Goal: Browse casually: Explore the website without a specific task or goal

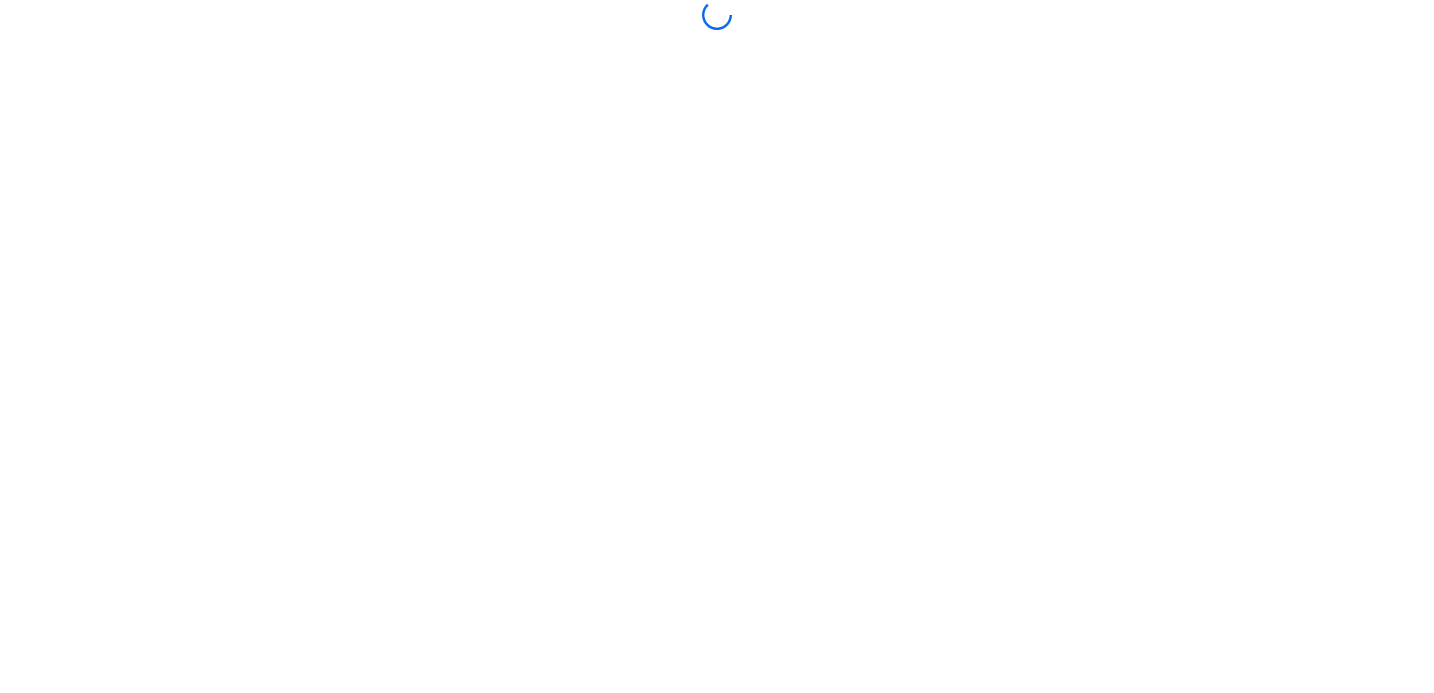
click at [897, 221] on body at bounding box center [717, 346] width 1434 height 693
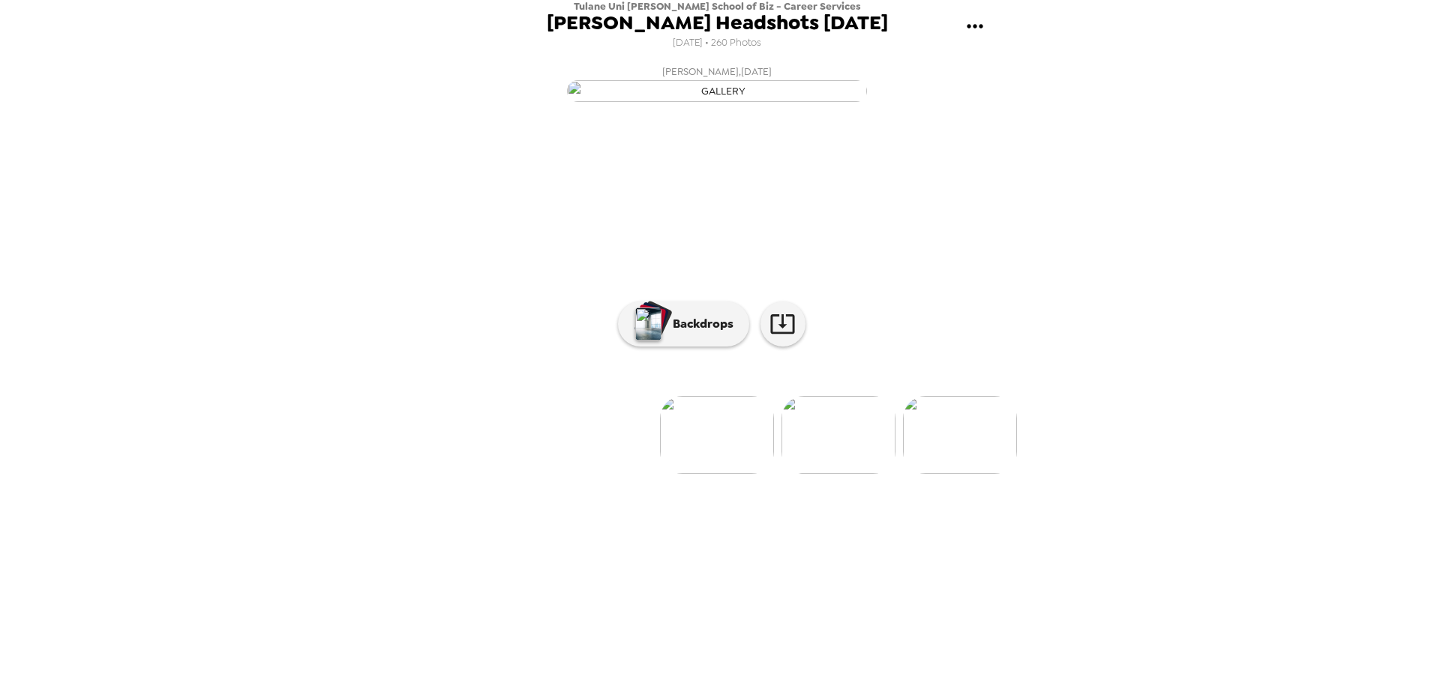
click at [851, 474] on img at bounding box center [839, 435] width 114 height 78
click at [869, 474] on img at bounding box center [839, 435] width 114 height 78
click at [875, 474] on img at bounding box center [839, 435] width 114 height 78
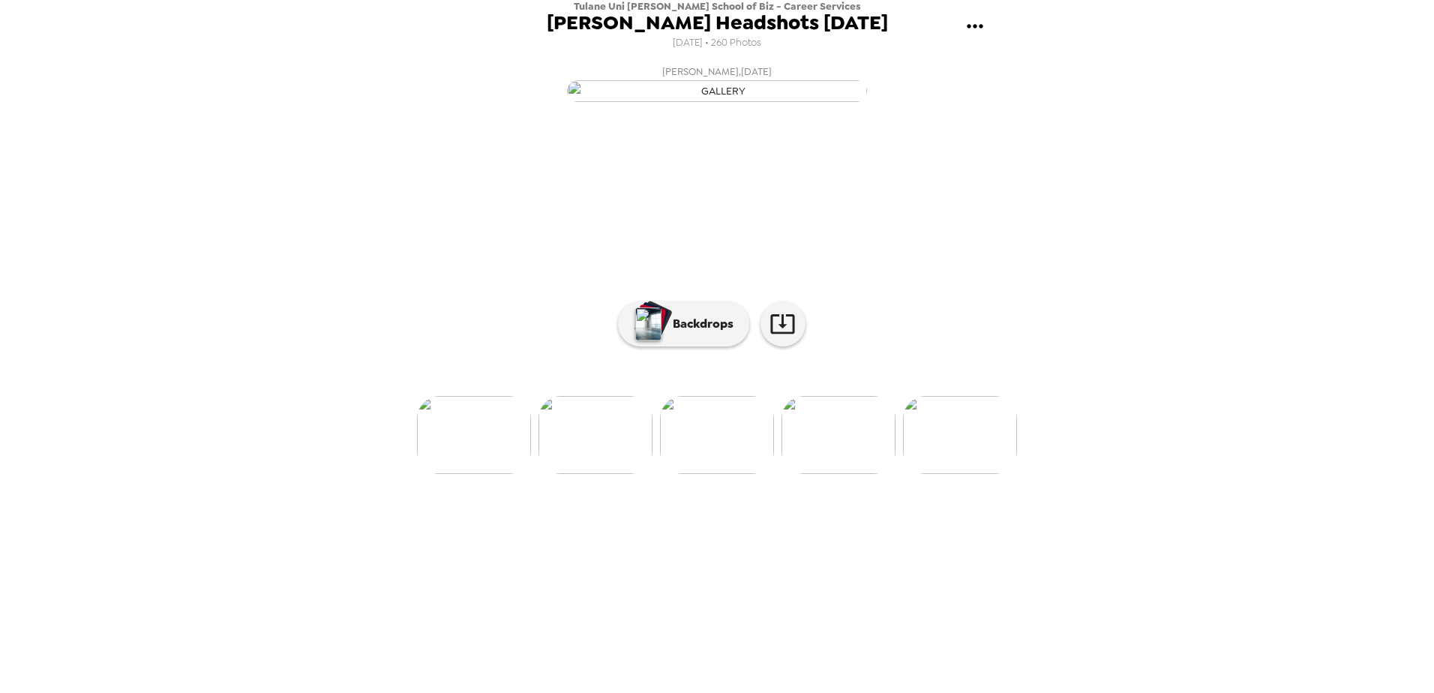
click at [854, 474] on img at bounding box center [839, 435] width 114 height 78
click at [851, 474] on img at bounding box center [839, 435] width 114 height 78
click at [839, 474] on img at bounding box center [839, 435] width 114 height 78
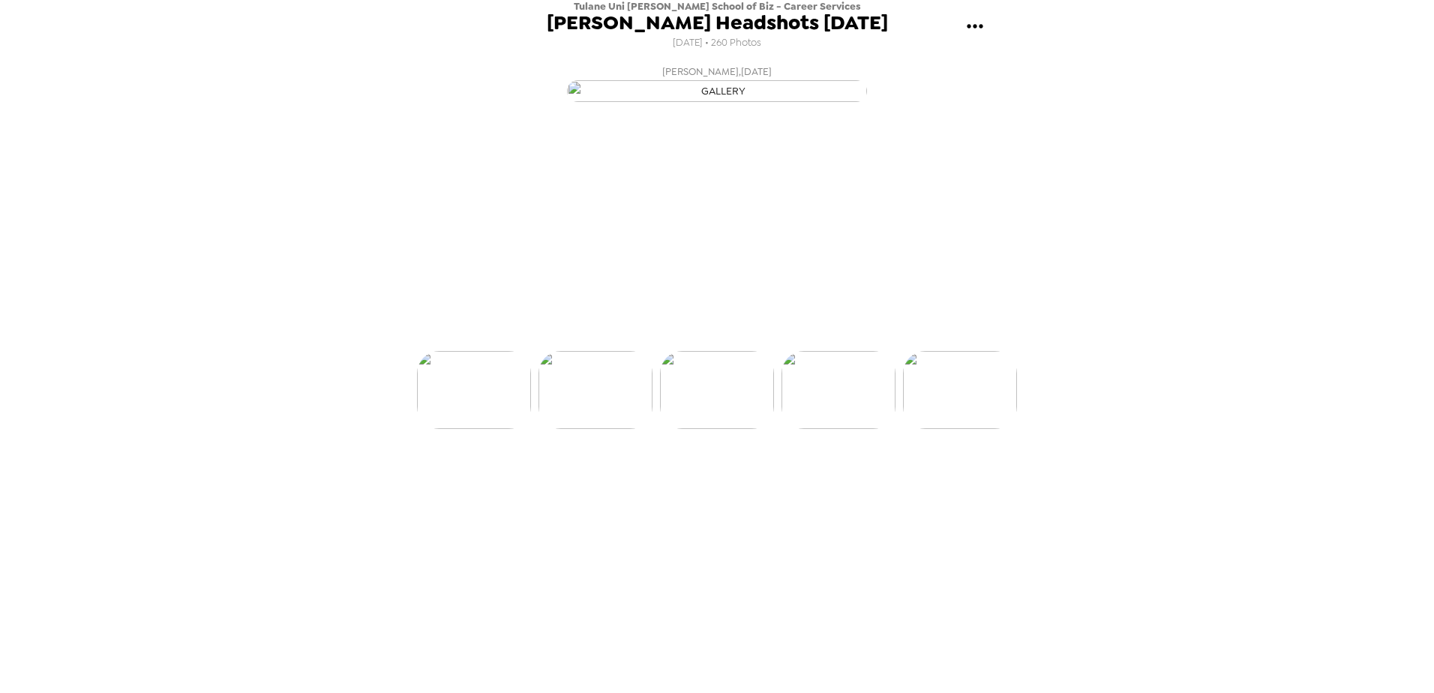
scroll to position [0, 729]
click at [701, 474] on img at bounding box center [717, 435] width 114 height 78
click at [611, 429] on img at bounding box center [596, 390] width 114 height 78
click at [749, 474] on img at bounding box center [717, 435] width 114 height 78
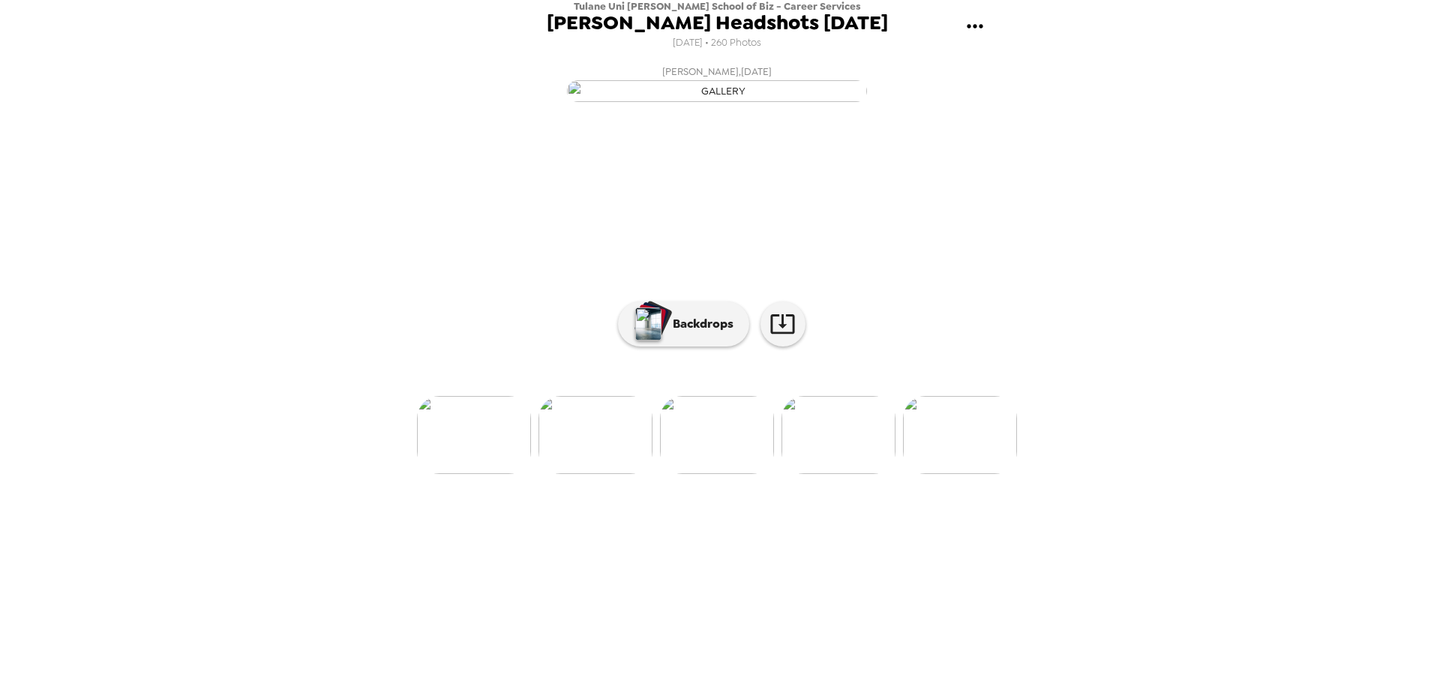
click at [947, 474] on img at bounding box center [960, 435] width 114 height 78
click at [832, 474] on img at bounding box center [839, 435] width 114 height 78
click at [864, 474] on img at bounding box center [839, 435] width 114 height 78
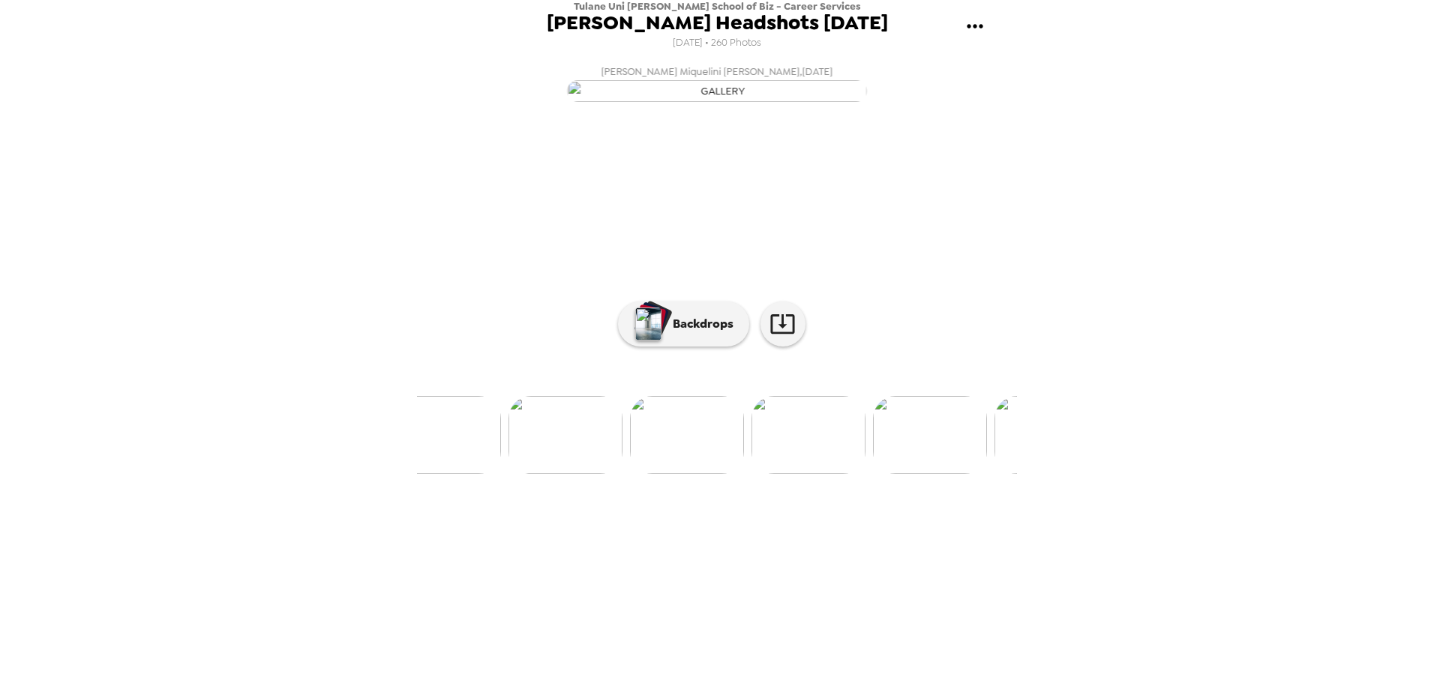
click at [801, 474] on img at bounding box center [809, 435] width 114 height 78
click at [841, 429] on img at bounding box center [839, 390] width 114 height 78
click at [842, 429] on div at bounding box center [717, 366] width 600 height 128
click at [803, 474] on img at bounding box center [839, 435] width 114 height 78
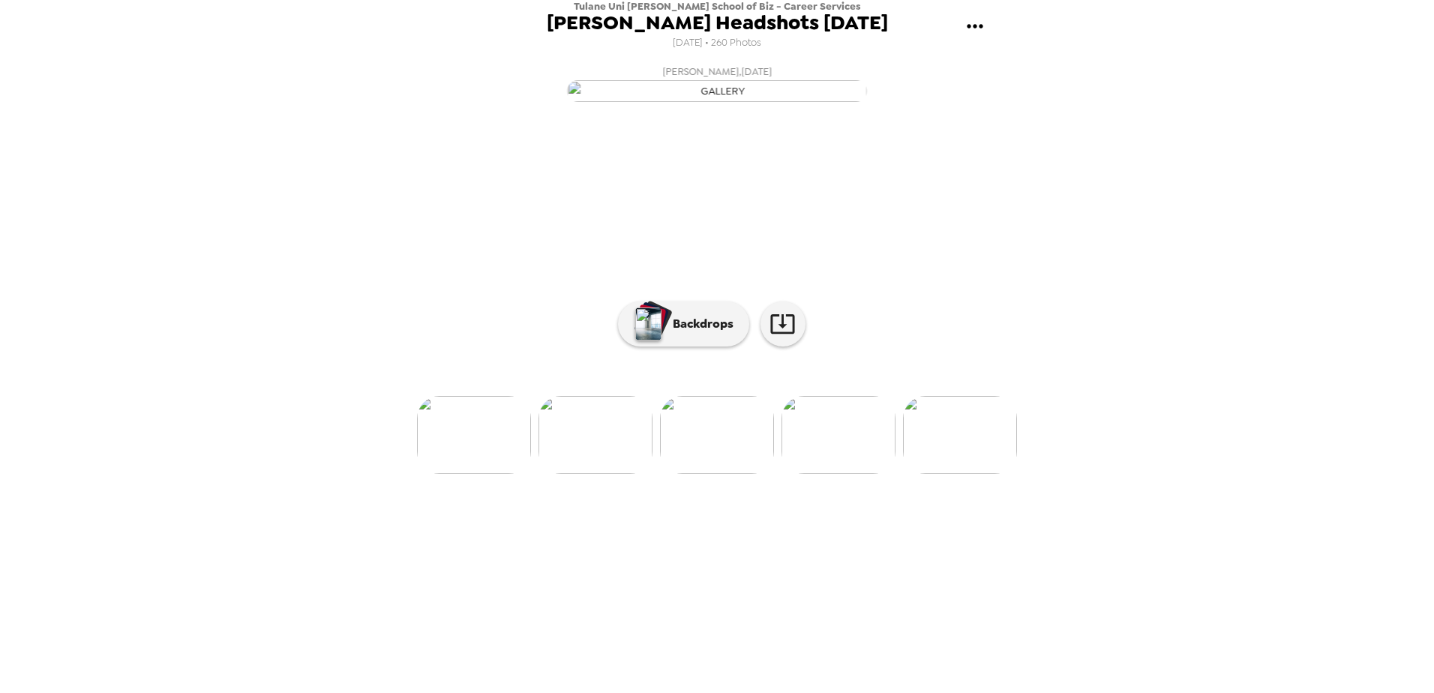
click at [826, 474] on img at bounding box center [839, 435] width 114 height 78
click at [580, 474] on img at bounding box center [596, 435] width 114 height 78
click at [815, 474] on img at bounding box center [839, 435] width 114 height 78
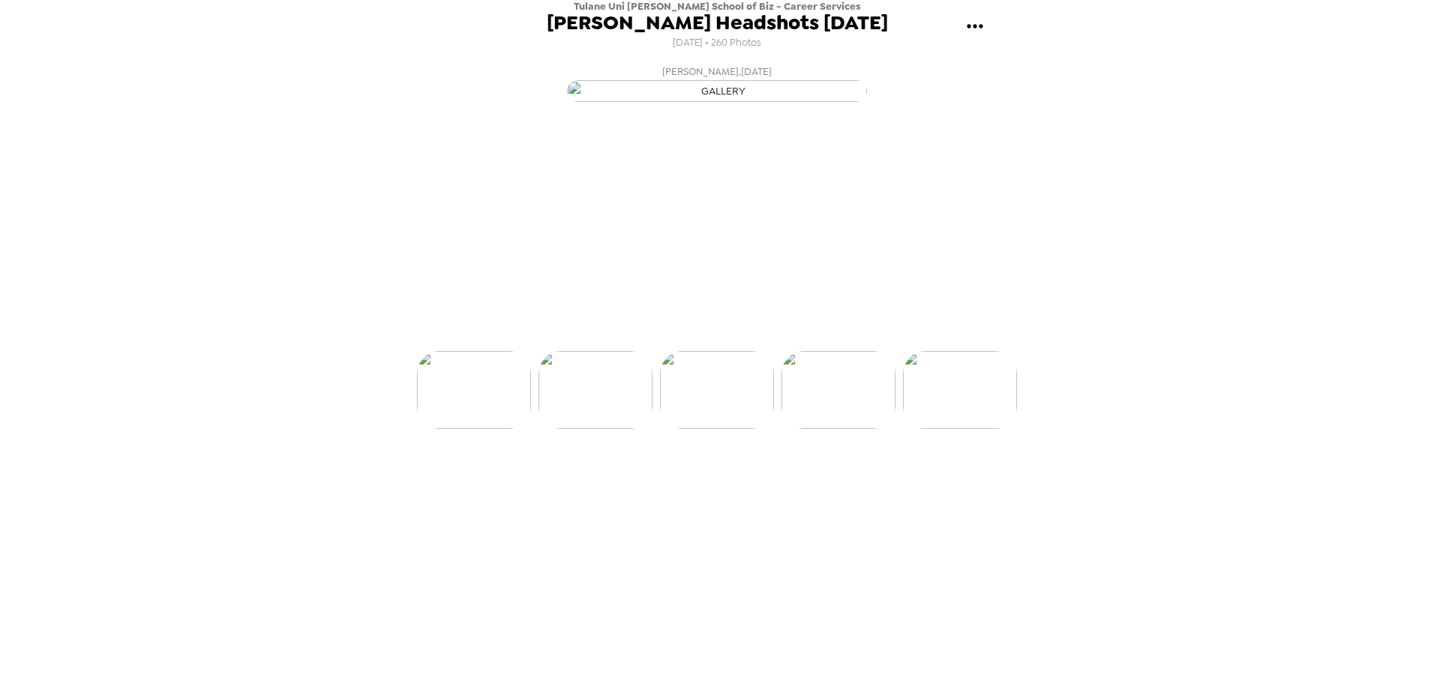
scroll to position [0, 729]
click at [572, 474] on img at bounding box center [596, 435] width 114 height 78
click at [821, 474] on img at bounding box center [839, 435] width 114 height 78
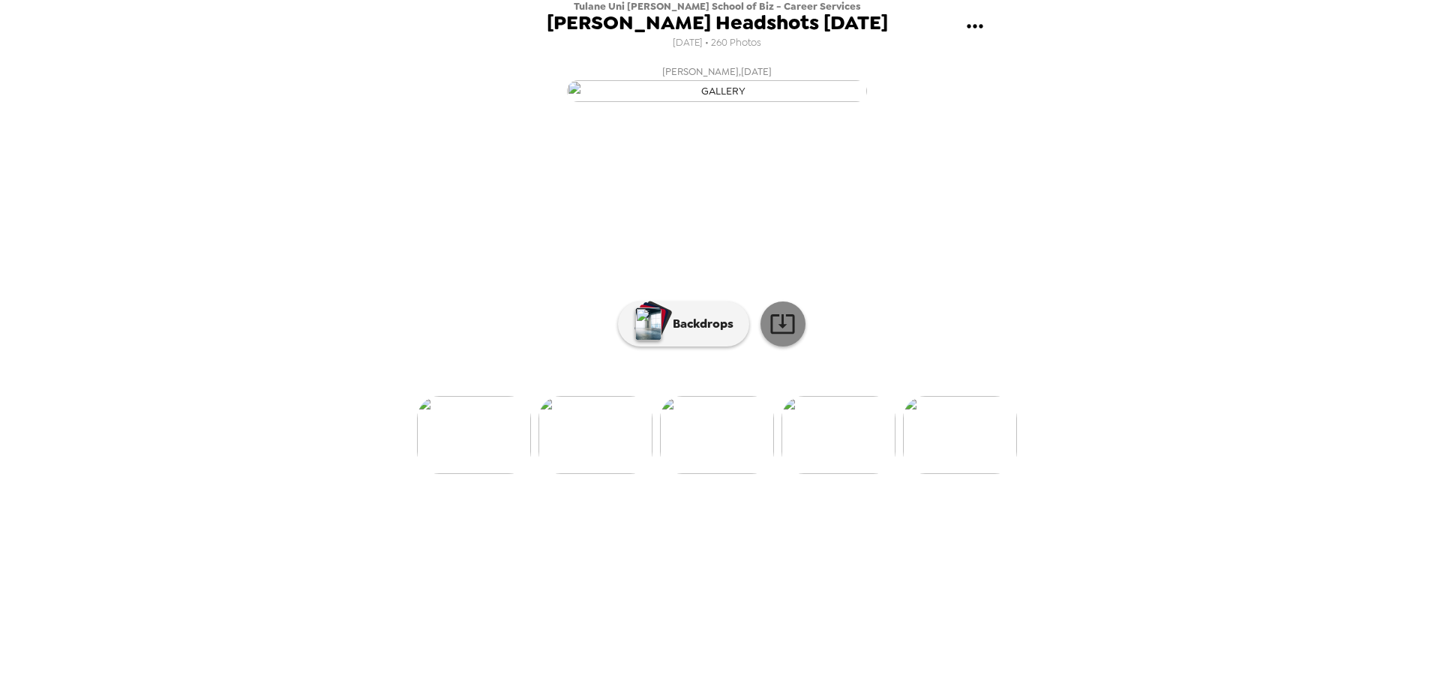
click at [775, 337] on icon at bounding box center [783, 324] width 26 height 26
click at [847, 474] on img at bounding box center [839, 435] width 114 height 78
click at [948, 474] on img at bounding box center [960, 435] width 114 height 78
click at [864, 474] on img at bounding box center [839, 435] width 114 height 78
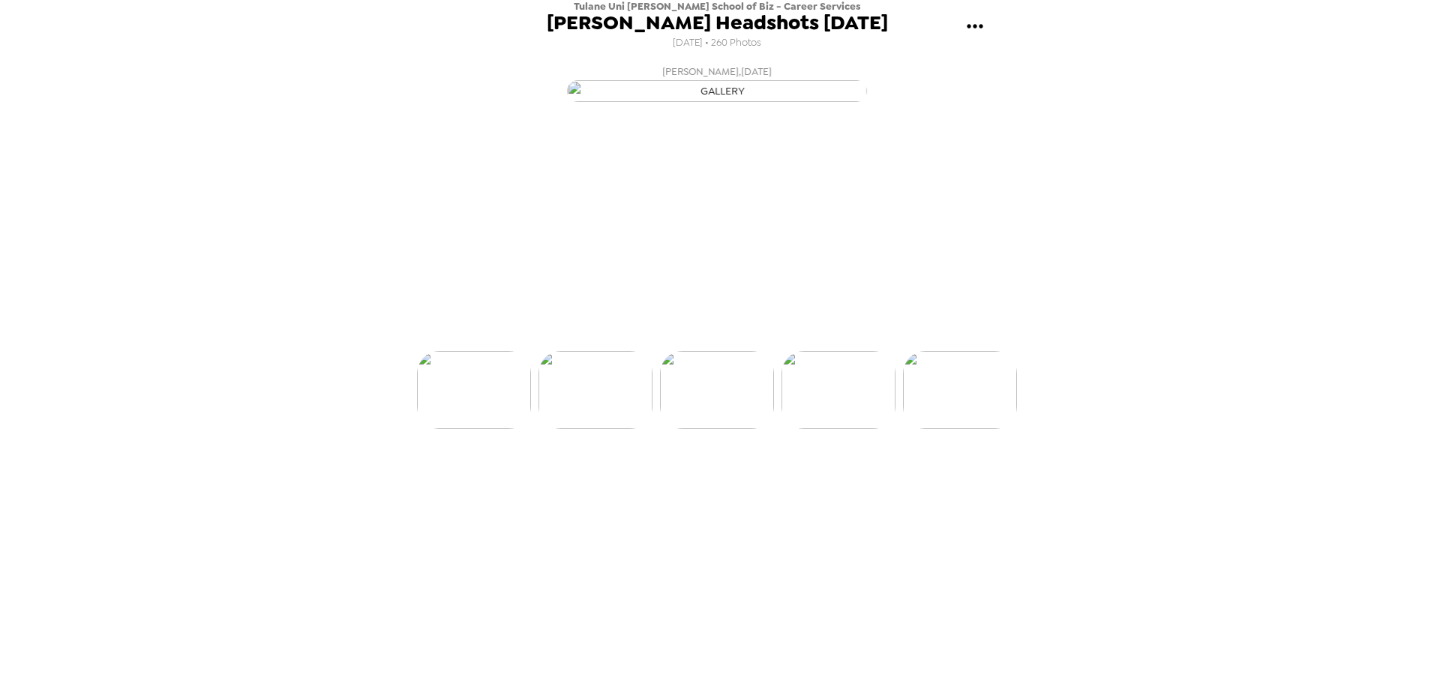
scroll to position [0, 1215]
click at [853, 474] on img at bounding box center [839, 435] width 114 height 78
click at [851, 474] on img at bounding box center [839, 435] width 114 height 78
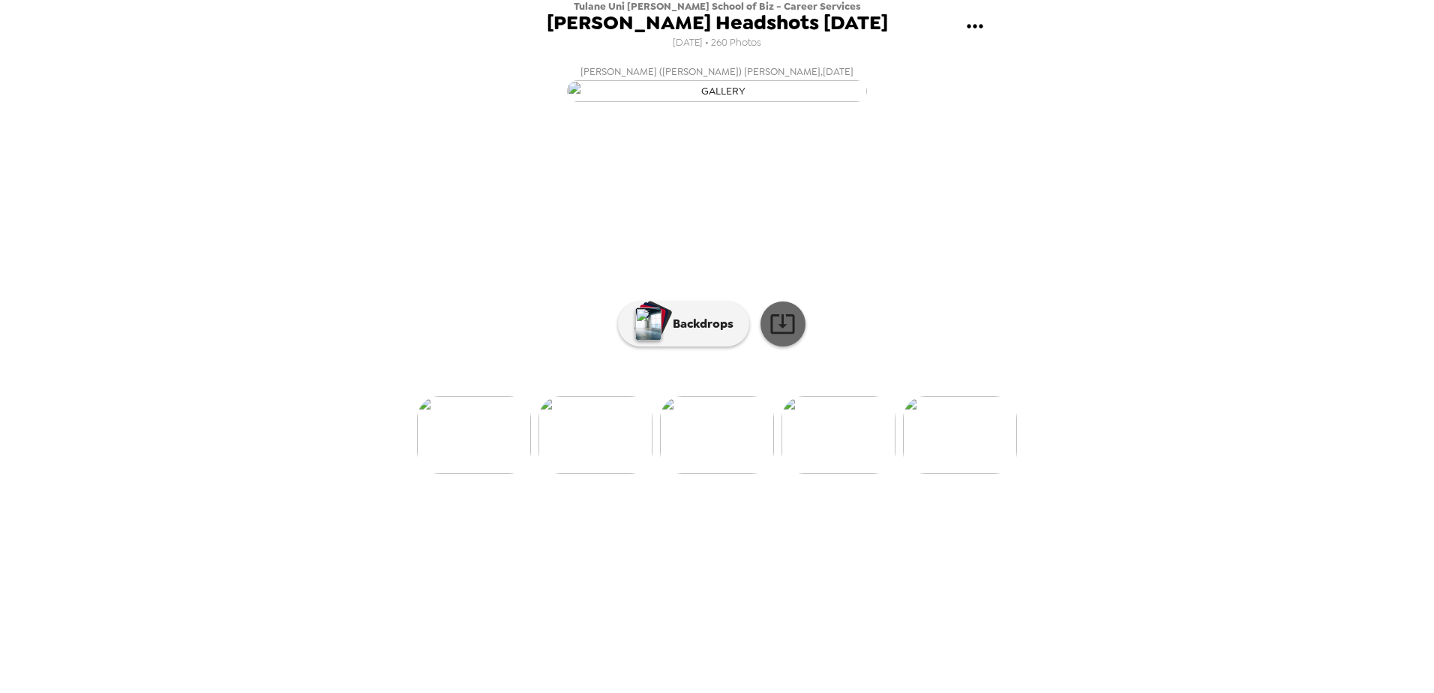
click at [782, 334] on icon at bounding box center [782, 324] width 24 height 20
click at [866, 474] on img at bounding box center [839, 435] width 114 height 78
click at [785, 474] on img at bounding box center [809, 435] width 114 height 78
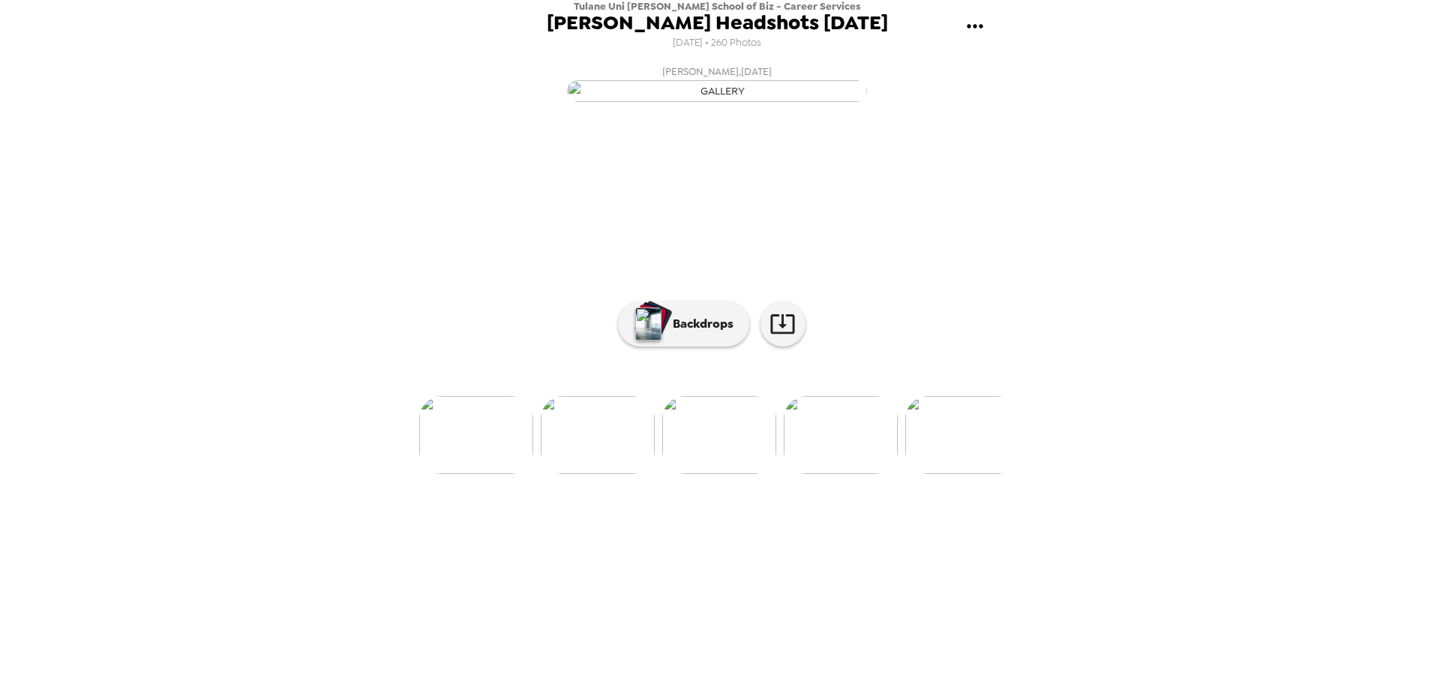
click at [497, 474] on img at bounding box center [476, 435] width 114 height 78
click at [696, 474] on img at bounding box center [707, 435] width 114 height 78
click at [802, 347] on link at bounding box center [783, 324] width 45 height 45
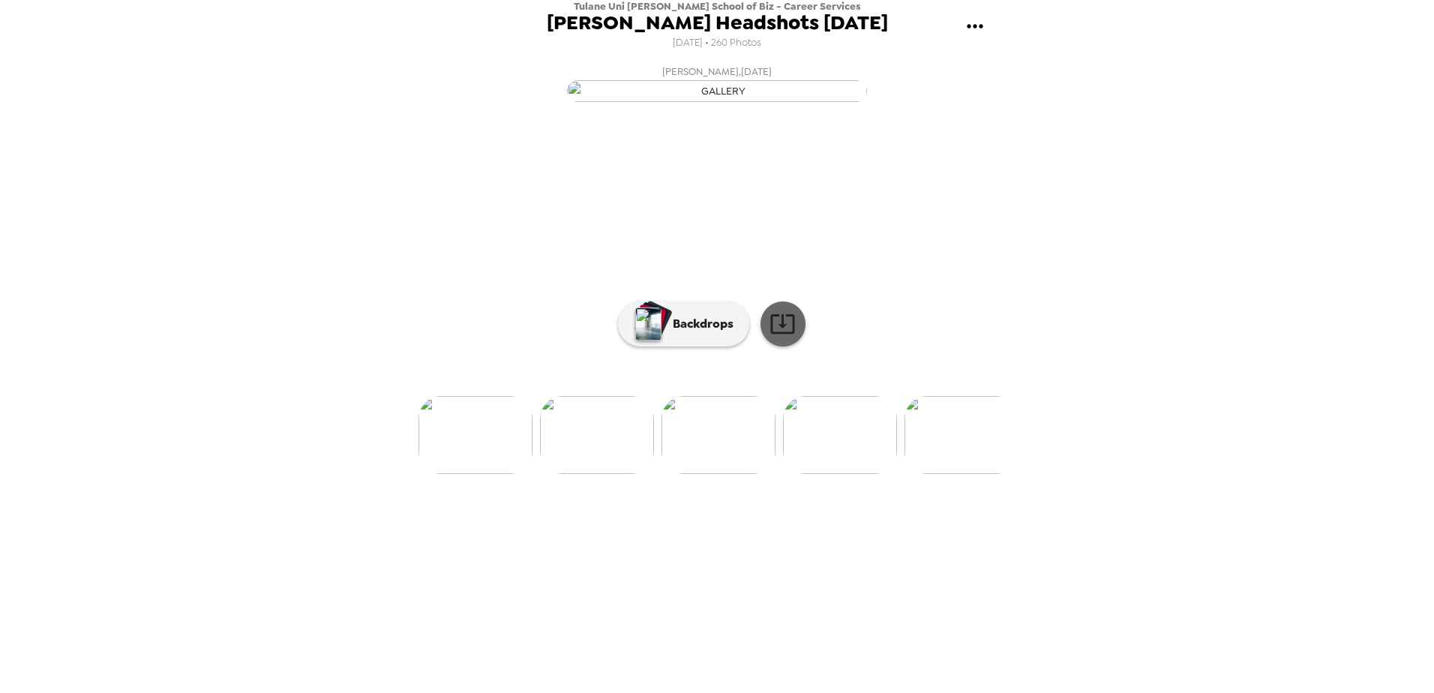
click at [783, 334] on icon at bounding box center [782, 324] width 24 height 20
click at [955, 474] on img at bounding box center [955, 435] width 114 height 78
click at [740, 474] on img at bounding box center [719, 435] width 114 height 78
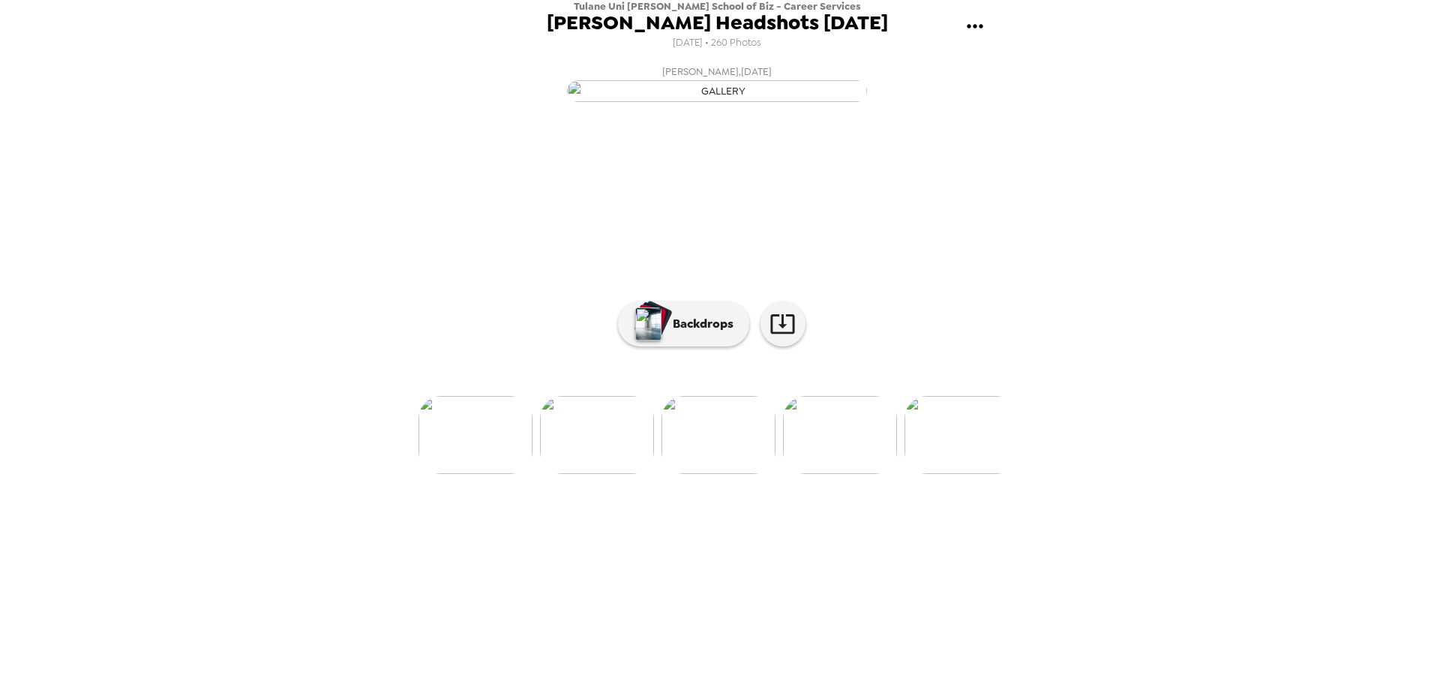
click at [837, 474] on img at bounding box center [840, 435] width 114 height 78
click at [815, 474] on img at bounding box center [840, 435] width 114 height 78
click at [679, 474] on img at bounding box center [702, 435] width 114 height 78
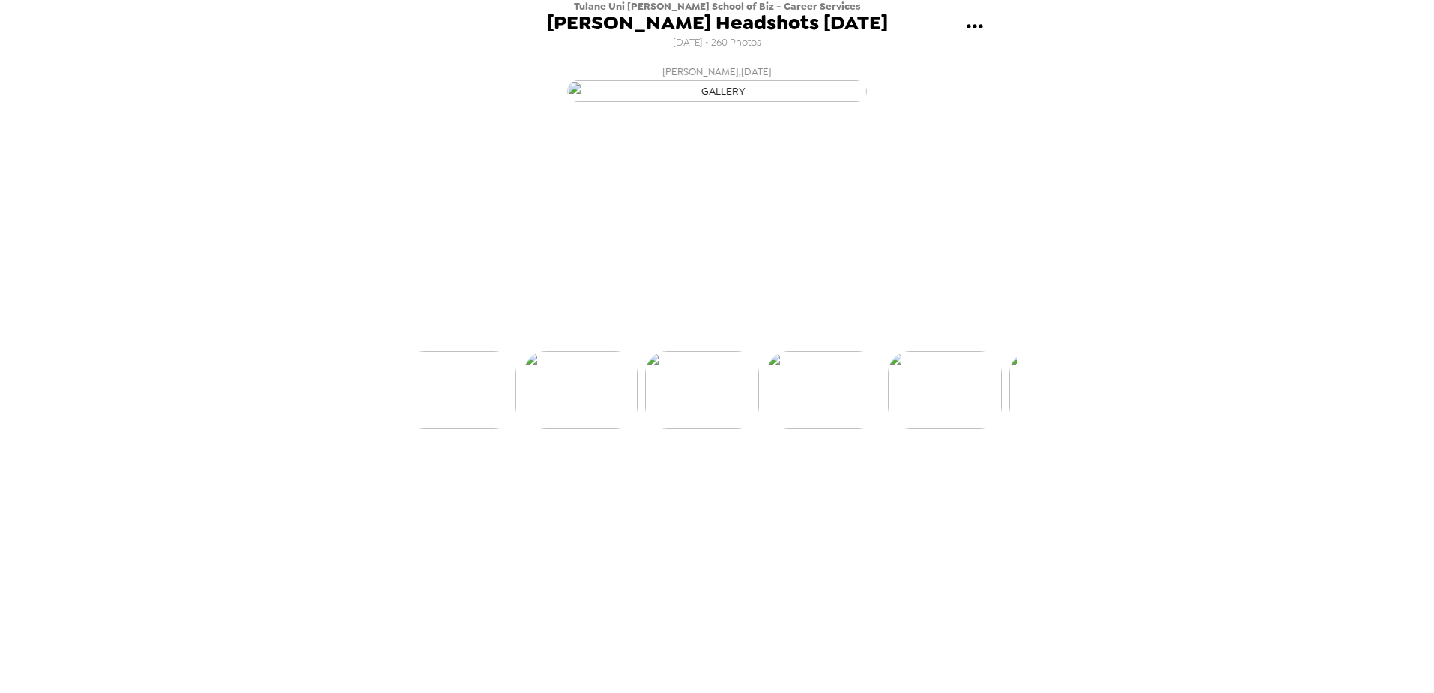
scroll to position [0, 8990]
click at [783, 334] on icon at bounding box center [782, 324] width 24 height 20
click at [823, 474] on img at bounding box center [841, 435] width 114 height 78
click at [785, 337] on icon at bounding box center [783, 324] width 26 height 26
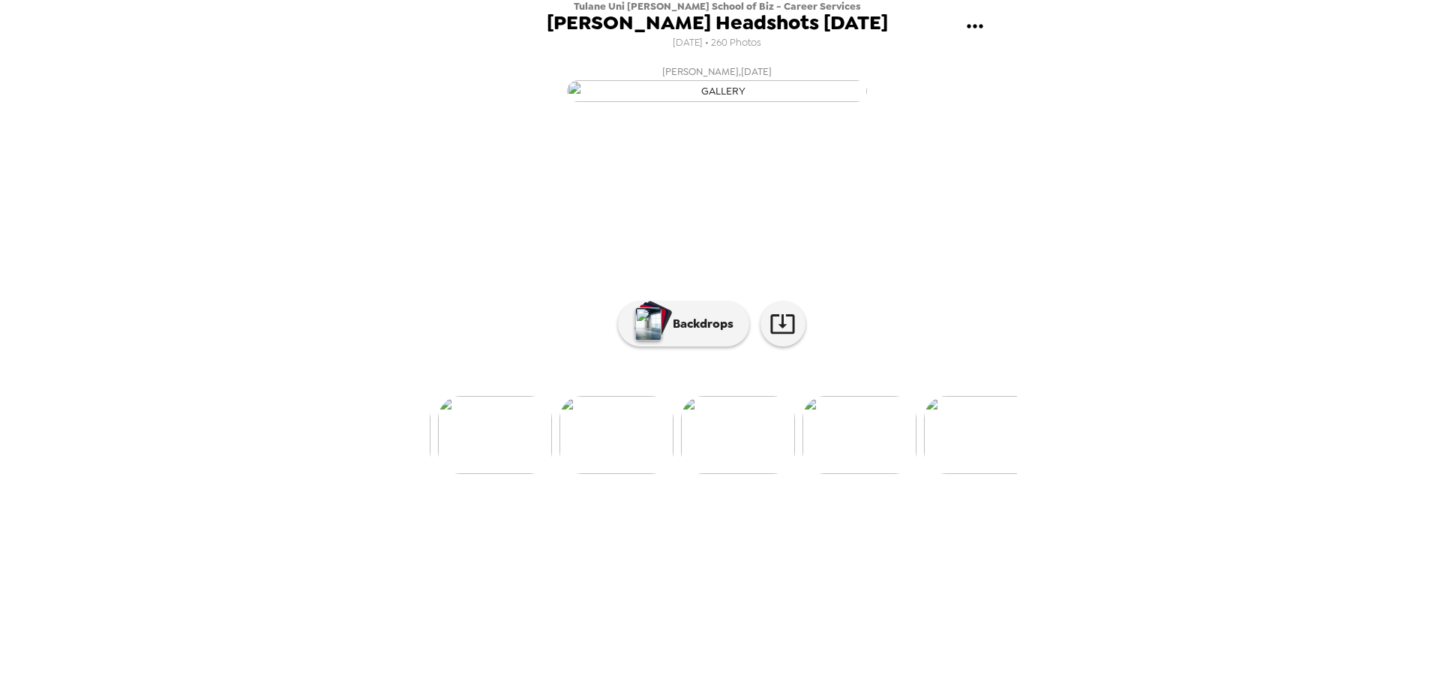
scroll to position [0, 9342]
click at [877, 474] on img at bounding box center [853, 435] width 114 height 78
click at [695, 474] on img at bounding box center [712, 435] width 114 height 78
click at [781, 337] on icon at bounding box center [783, 324] width 26 height 26
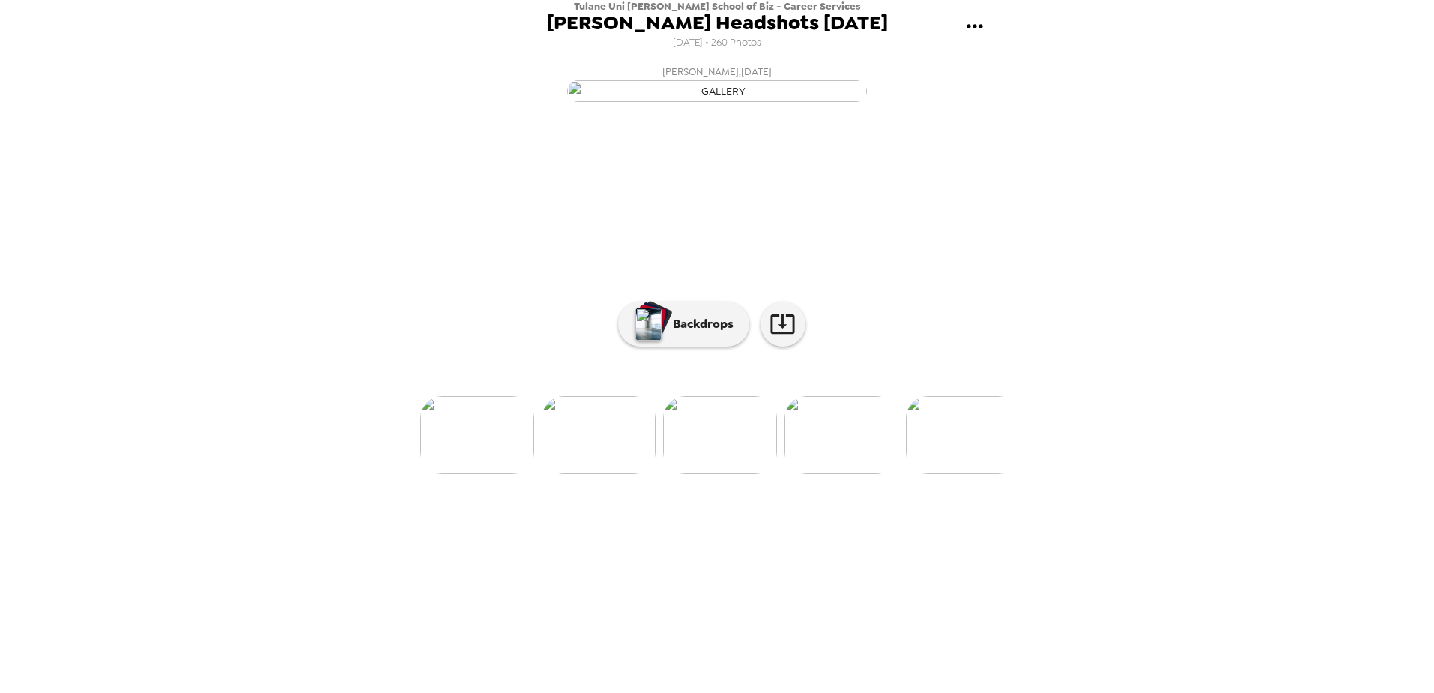
click at [866, 474] on img at bounding box center [842, 435] width 114 height 78
click at [842, 474] on img at bounding box center [842, 435] width 114 height 78
click at [625, 474] on img at bounding box center [599, 435] width 114 height 78
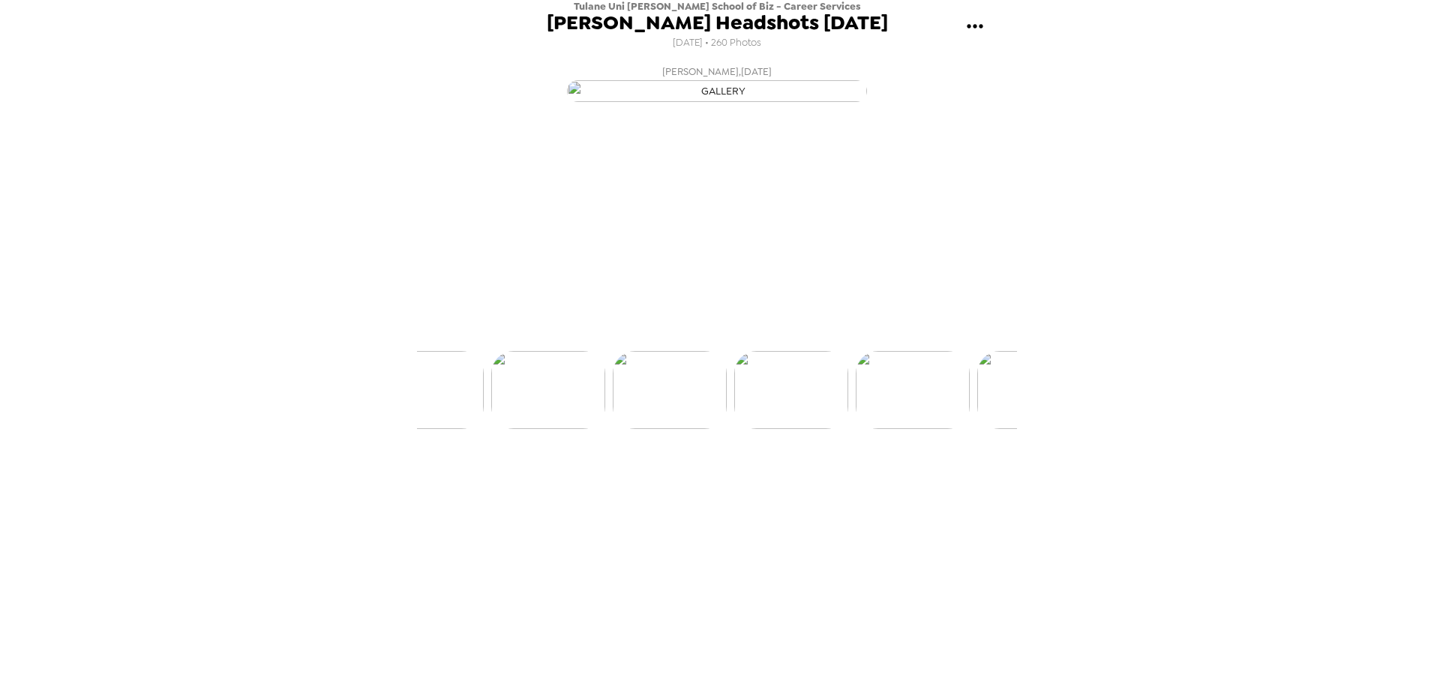
scroll to position [0, 11419]
click at [865, 474] on img at bounding box center [842, 435] width 114 height 78
click at [619, 474] on img at bounding box center [599, 435] width 114 height 78
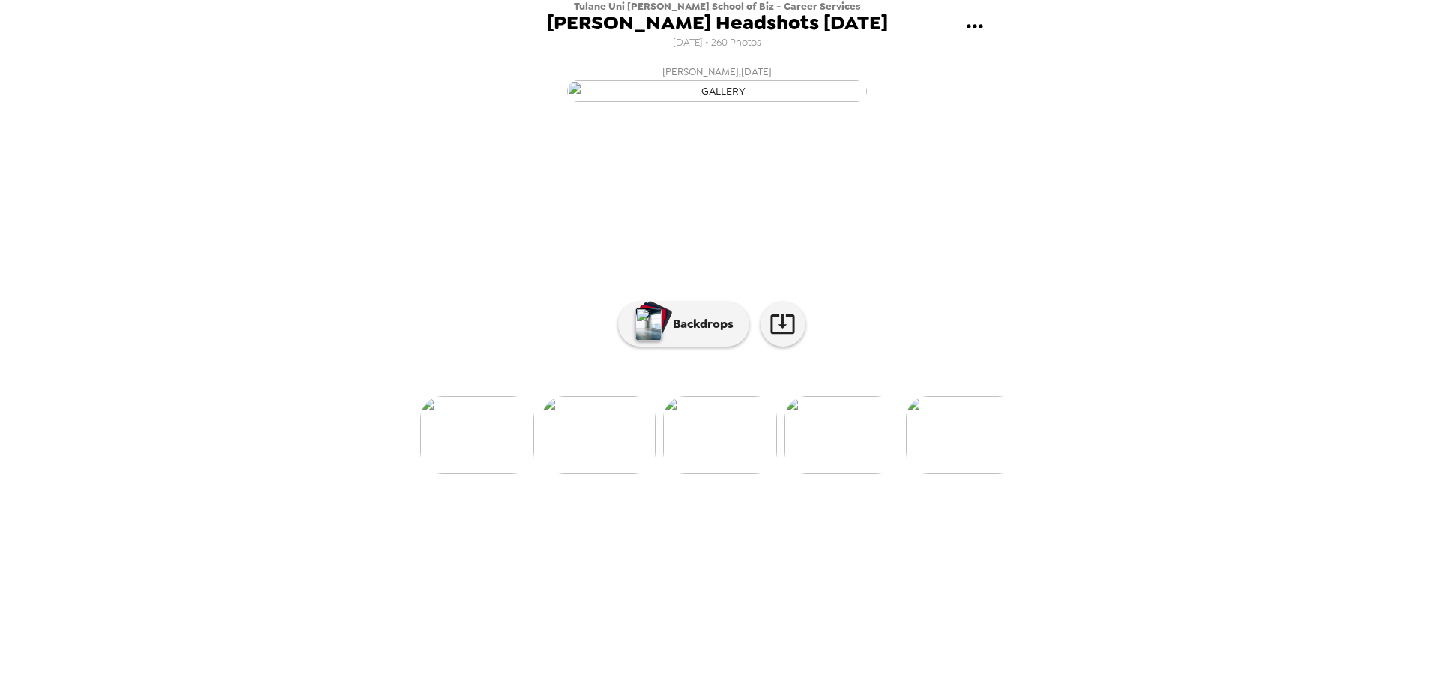
click at [842, 474] on img at bounding box center [842, 435] width 114 height 78
click at [797, 347] on link at bounding box center [783, 324] width 45 height 45
click at [815, 474] on img at bounding box center [842, 435] width 114 height 78
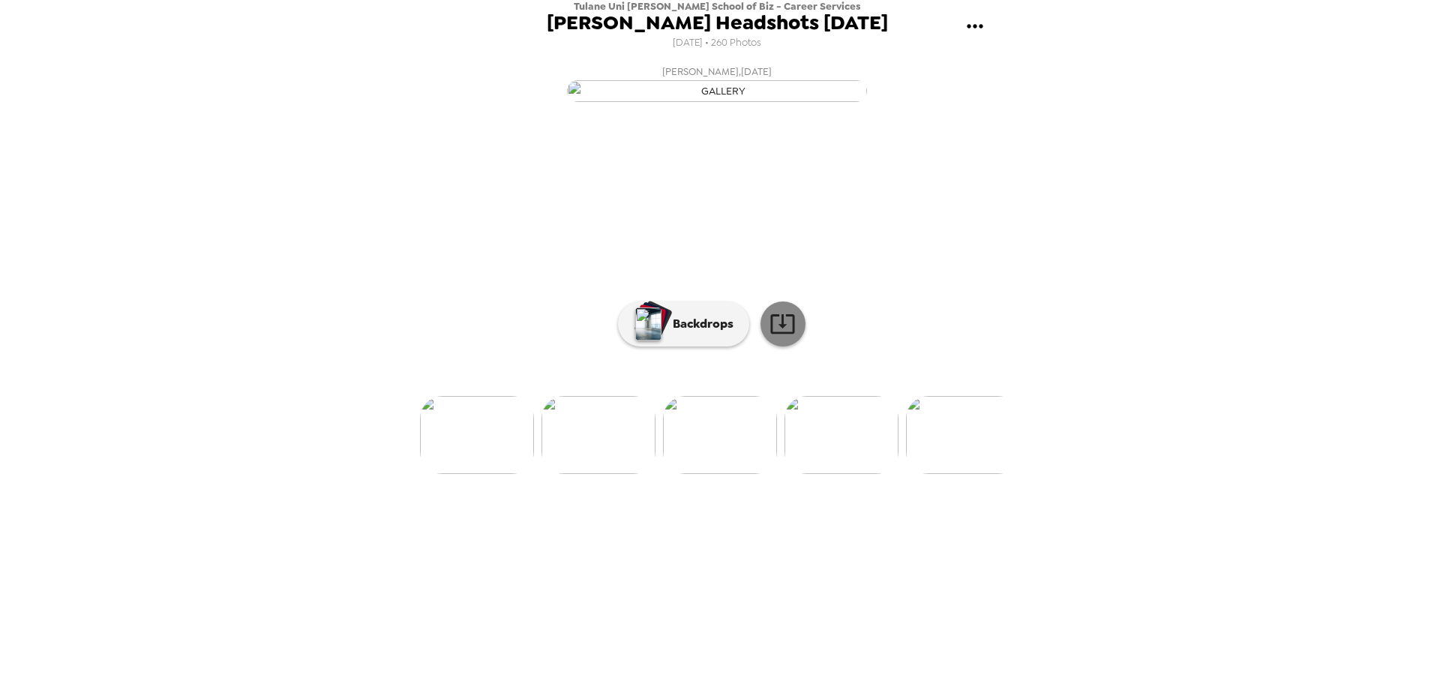
click at [783, 337] on icon at bounding box center [783, 324] width 26 height 26
click at [949, 474] on img at bounding box center [963, 435] width 114 height 78
click at [773, 337] on icon at bounding box center [783, 324] width 26 height 26
click at [956, 474] on div at bounding box center [717, 411] width 600 height 128
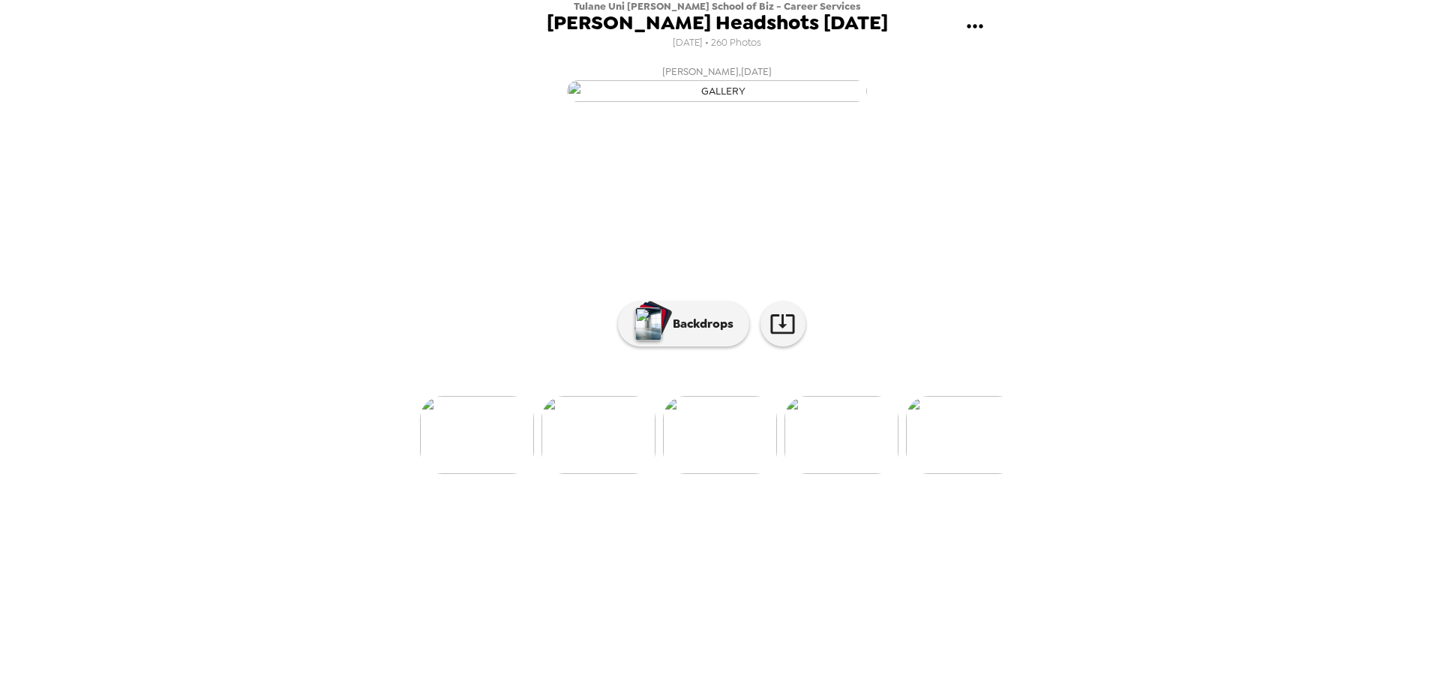
click at [933, 474] on img at bounding box center [963, 435] width 114 height 78
click at [791, 334] on icon at bounding box center [782, 324] width 24 height 20
click at [958, 474] on img at bounding box center [963, 435] width 114 height 78
click at [777, 474] on img at bounding box center [782, 435] width 114 height 78
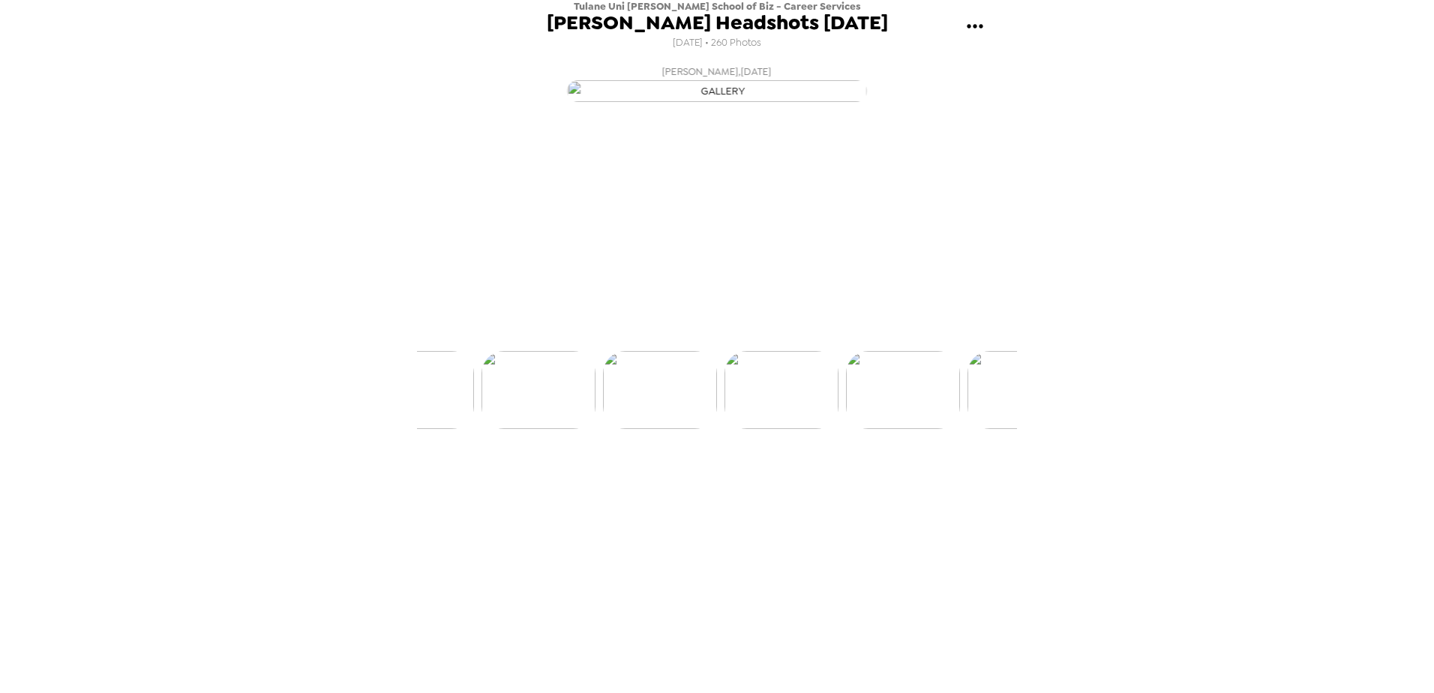
scroll to position [0, 12513]
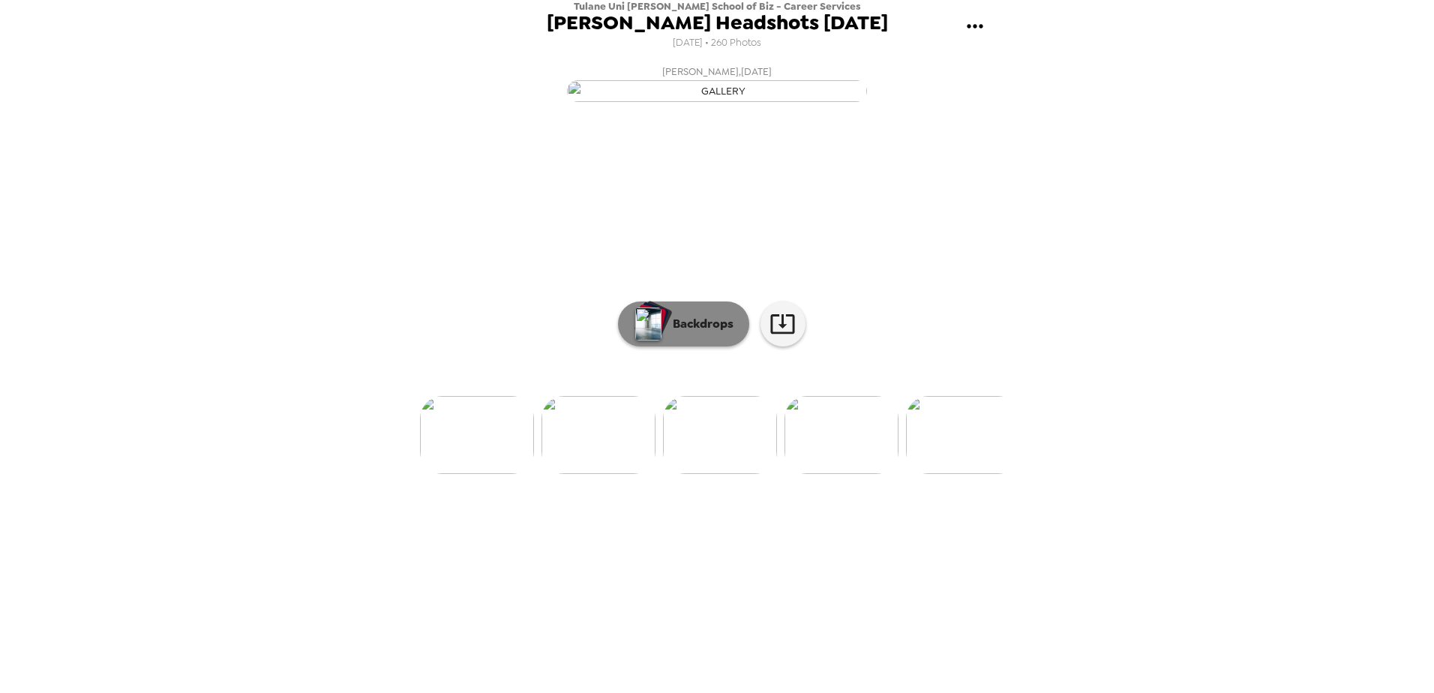
click at [692, 333] on p "Backdrops" at bounding box center [699, 324] width 68 height 18
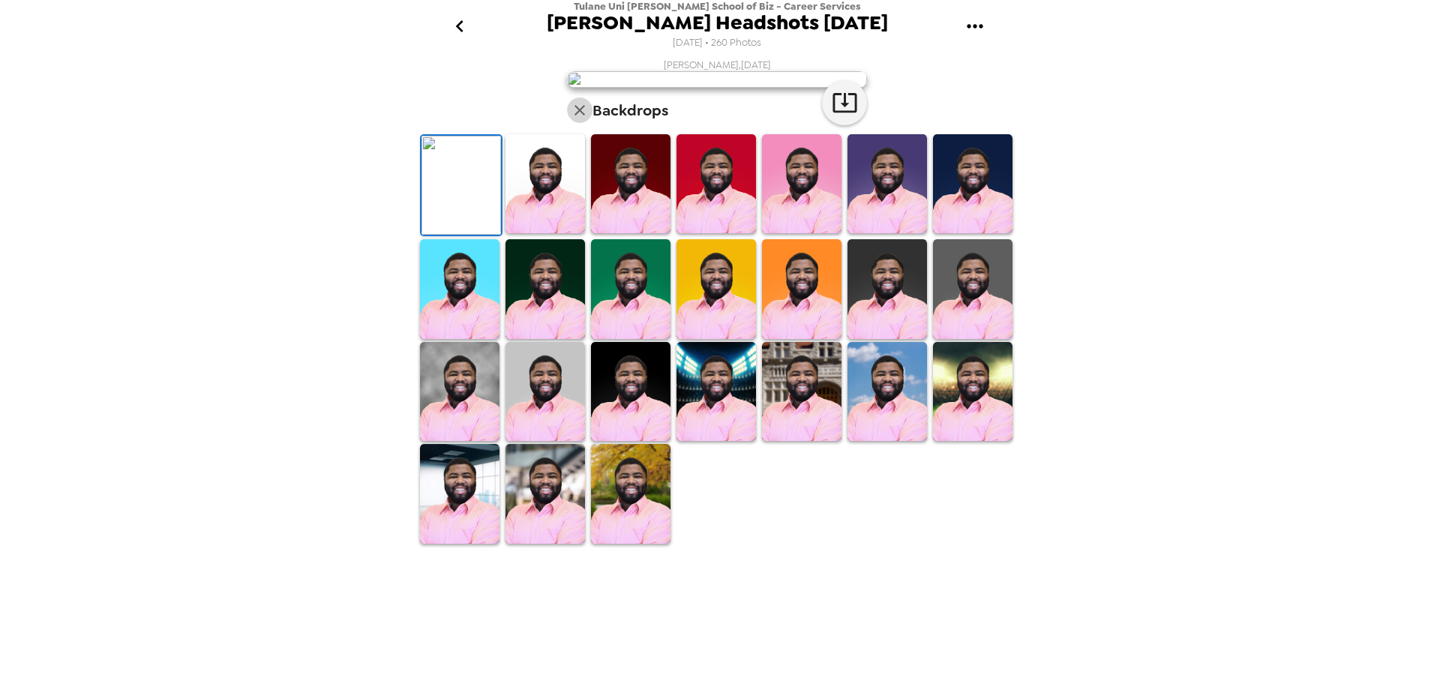
click at [571, 119] on icon "button" at bounding box center [580, 110] width 18 height 18
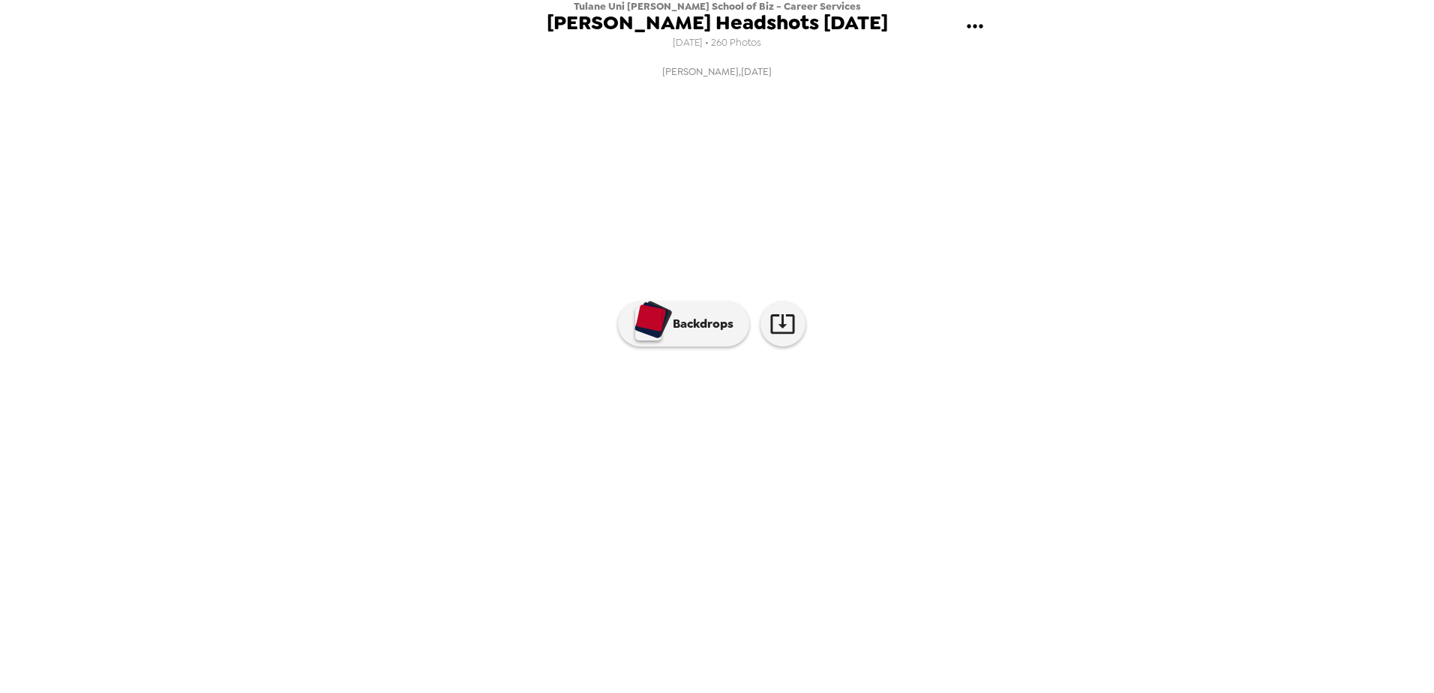
scroll to position [0, 12513]
click at [785, 334] on icon at bounding box center [782, 324] width 24 height 20
click at [855, 474] on img at bounding box center [842, 435] width 114 height 78
click at [748, 474] on img at bounding box center [783, 435] width 114 height 78
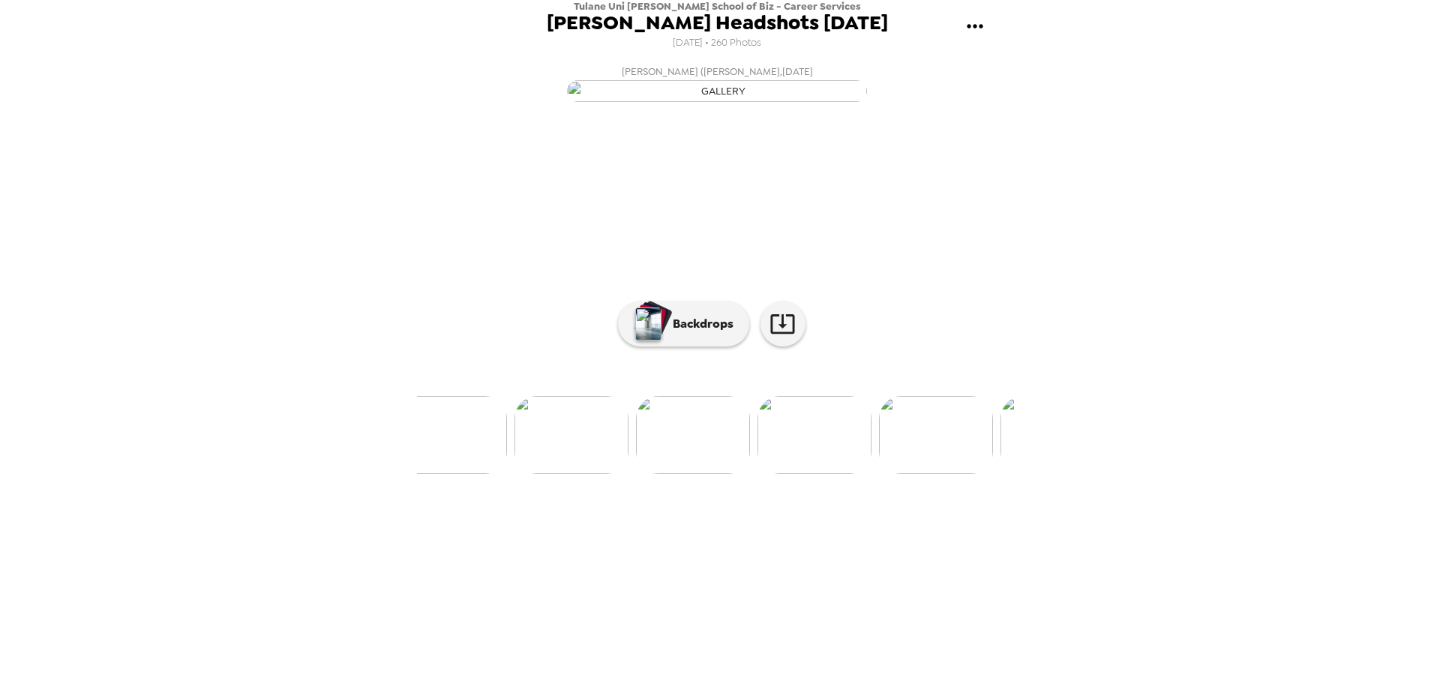
click at [688, 474] on img at bounding box center [693, 435] width 114 height 78
click at [791, 337] on icon at bounding box center [783, 324] width 26 height 26
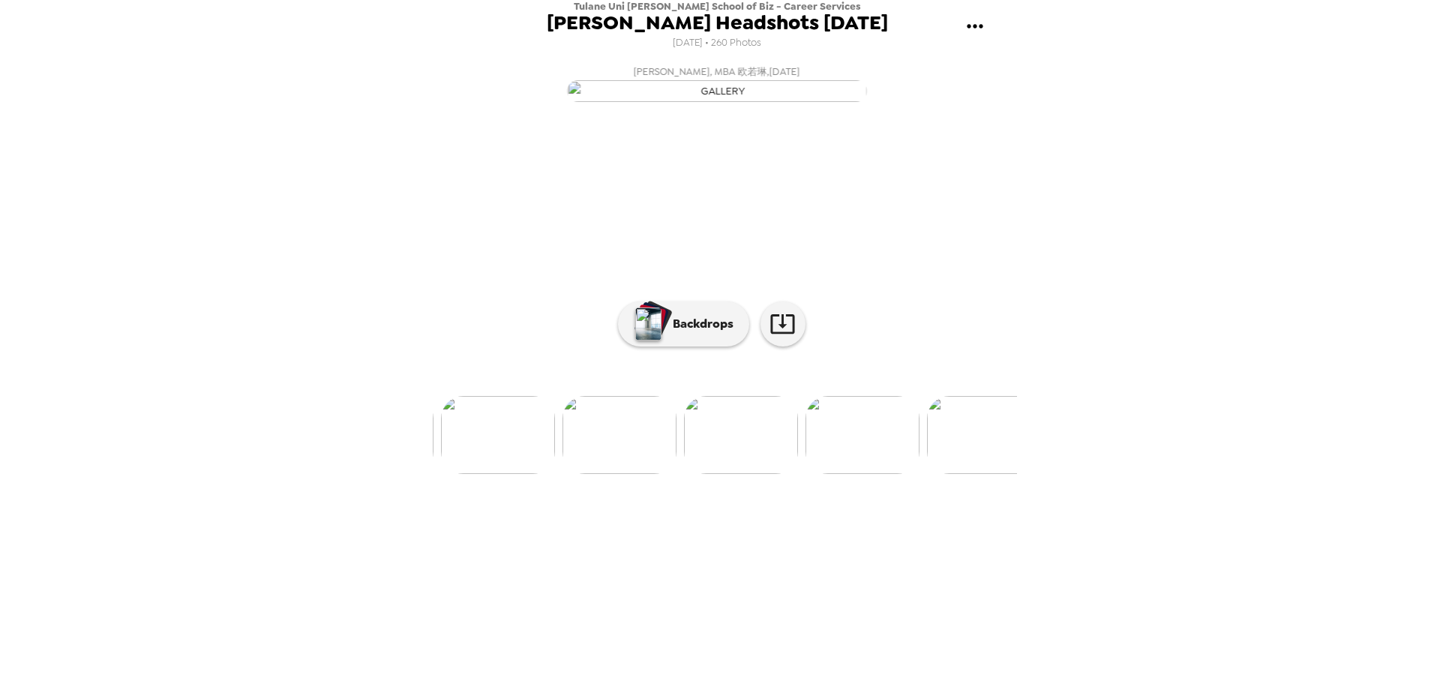
click at [890, 663] on div "[PERSON_NAME] , [DATE] [GEOGRAPHIC_DATA][PERSON_NAME] , [DATE] [PERSON_NAME] , …" at bounding box center [717, 373] width 600 height 629
click at [784, 334] on icon at bounding box center [782, 324] width 24 height 20
click at [891, 474] on img at bounding box center [858, 435] width 114 height 78
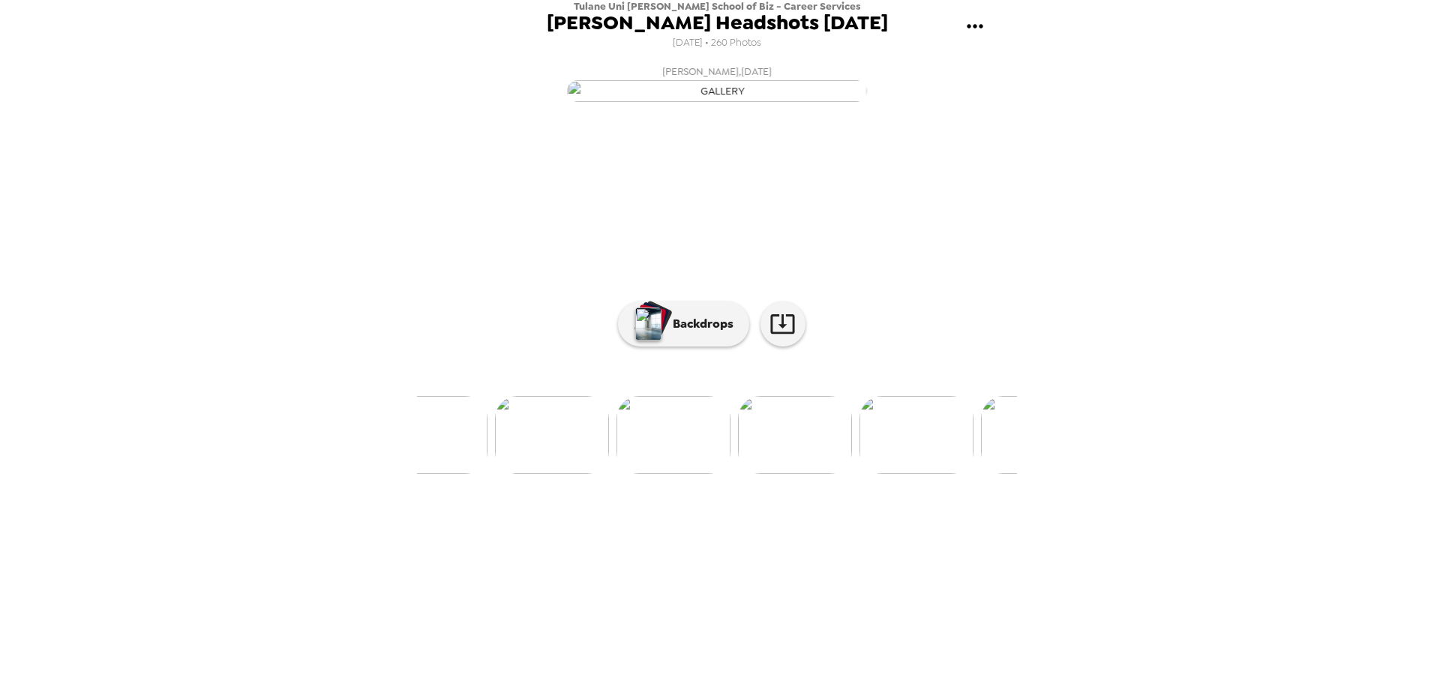
click at [817, 474] on img at bounding box center [795, 435] width 114 height 78
click at [848, 474] on img at bounding box center [844, 435] width 114 height 78
click at [804, 474] on img at bounding box center [844, 435] width 114 height 78
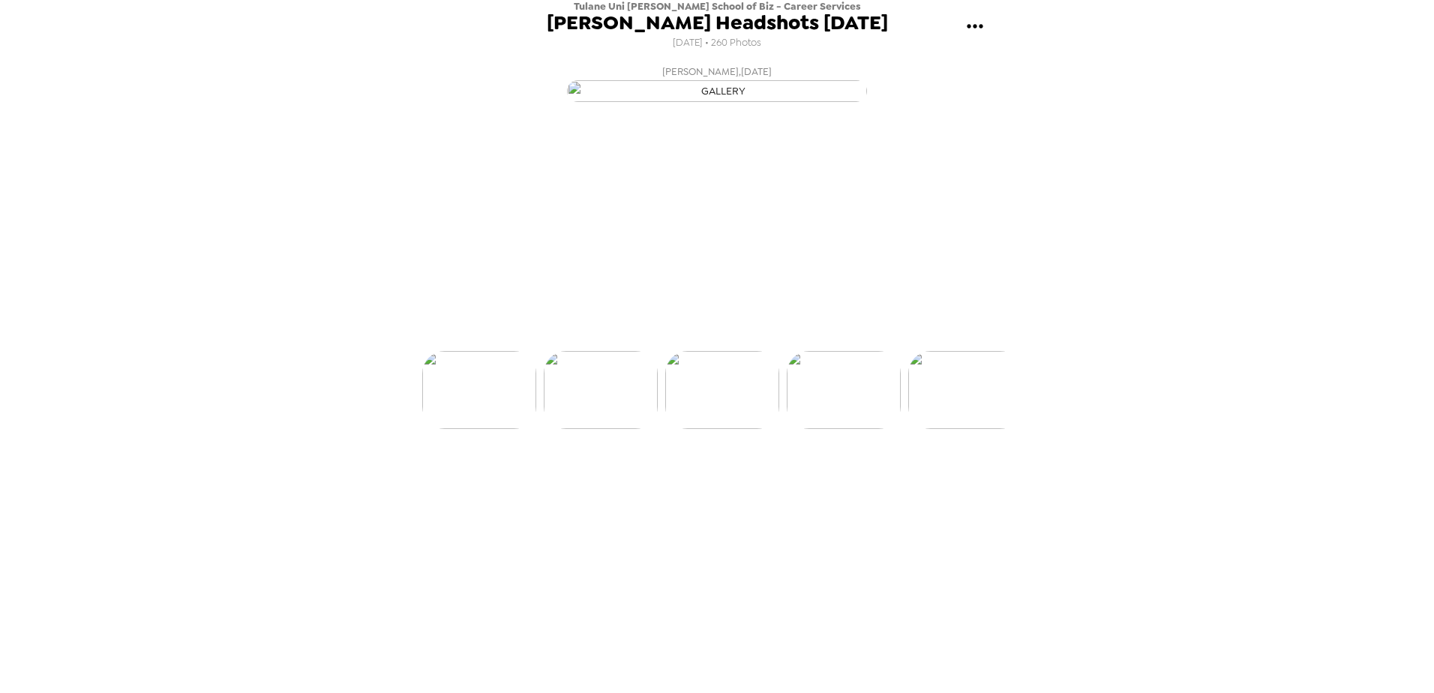
scroll to position [0, 21260]
click at [708, 474] on img at bounding box center [722, 435] width 114 height 78
click at [710, 474] on img at bounding box center [722, 435] width 114 height 78
click at [628, 474] on img at bounding box center [601, 435] width 114 height 78
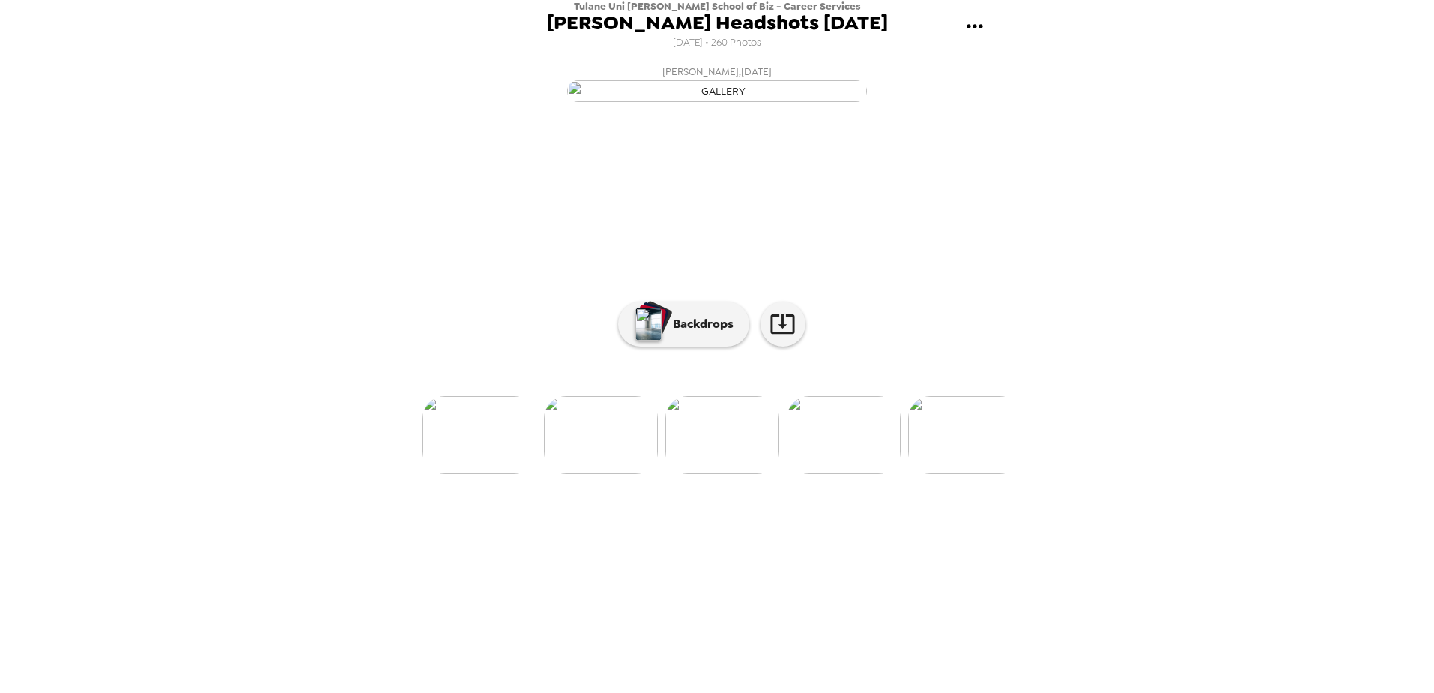
click at [633, 474] on img at bounding box center [601, 435] width 114 height 78
click at [791, 337] on icon at bounding box center [783, 324] width 26 height 26
click at [1123, 593] on div "Tulane Uni [PERSON_NAME] School of Biz - Career Services [PERSON_NAME] Headshot…" at bounding box center [717, 346] width 1434 height 693
click at [947, 474] on img at bounding box center [965, 435] width 114 height 78
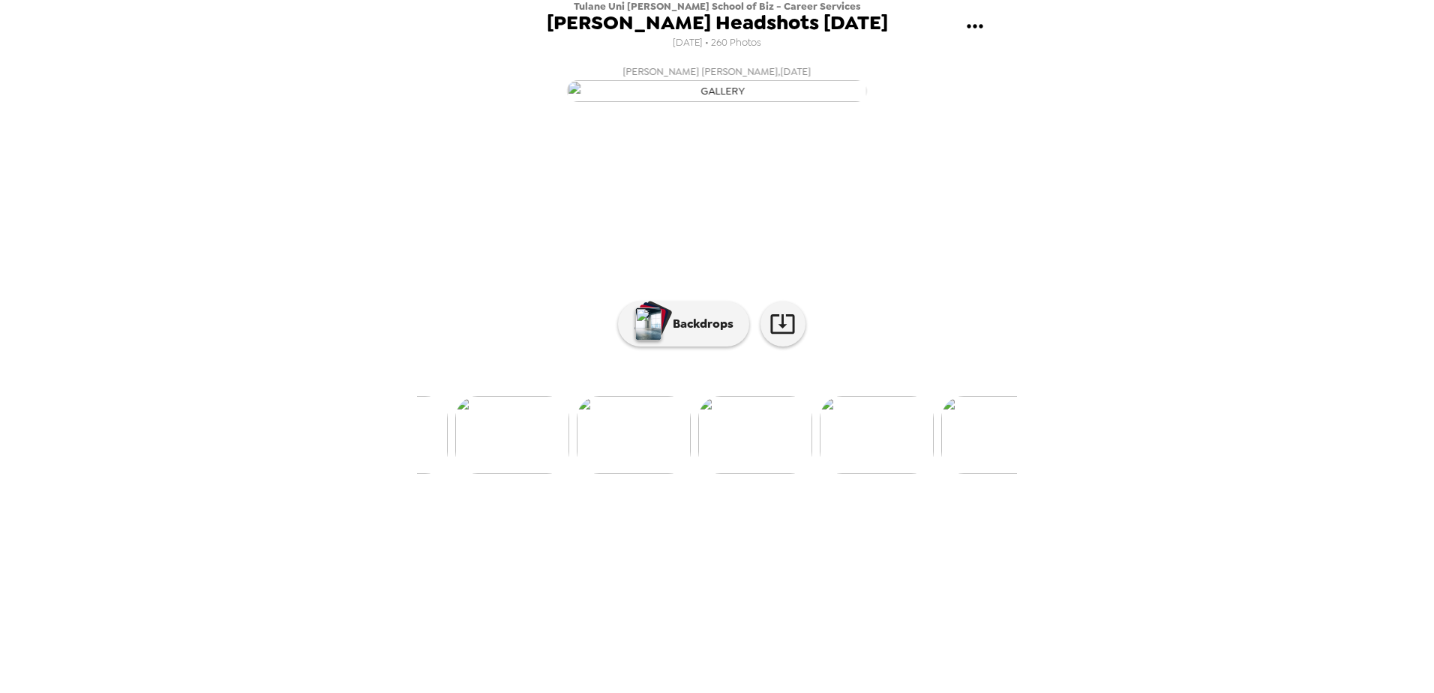
scroll to position [0, 21740]
click at [617, 474] on img at bounding box center [607, 435] width 114 height 78
click at [777, 474] on img at bounding box center [757, 435] width 114 height 78
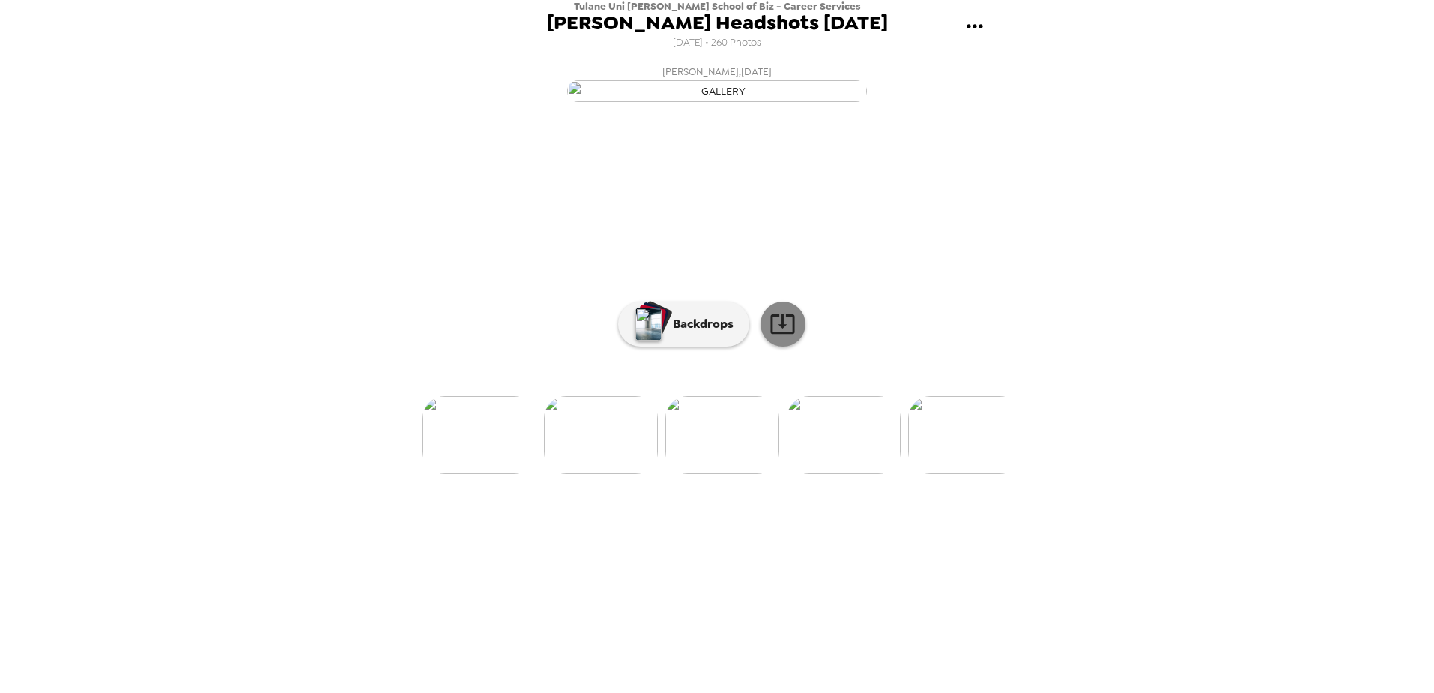
click at [778, 337] on icon at bounding box center [783, 324] width 26 height 26
click at [995, 347] on div "Backdrops" at bounding box center [717, 324] width 600 height 45
click at [608, 474] on img at bounding box center [607, 435] width 114 height 78
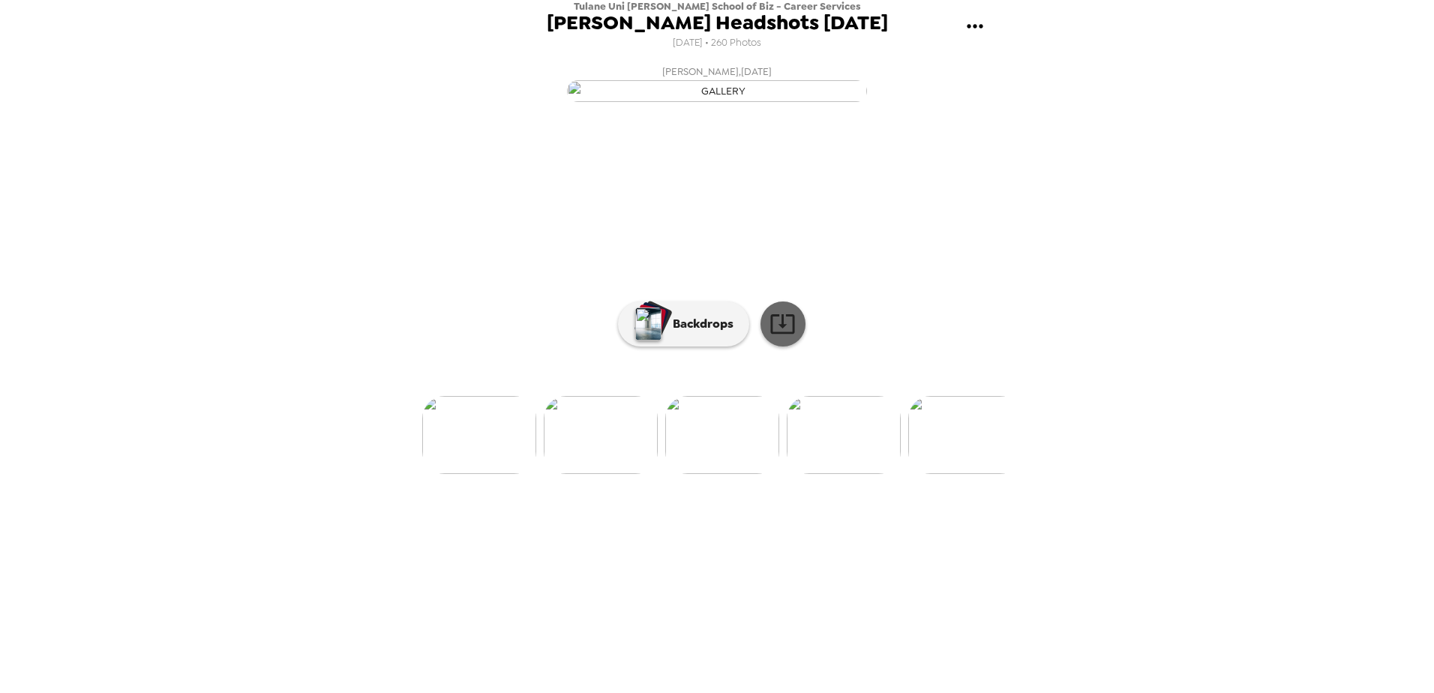
click at [789, 337] on icon at bounding box center [783, 324] width 26 height 26
click at [754, 474] on img at bounding box center [746, 435] width 114 height 78
click at [770, 474] on img at bounding box center [790, 435] width 114 height 78
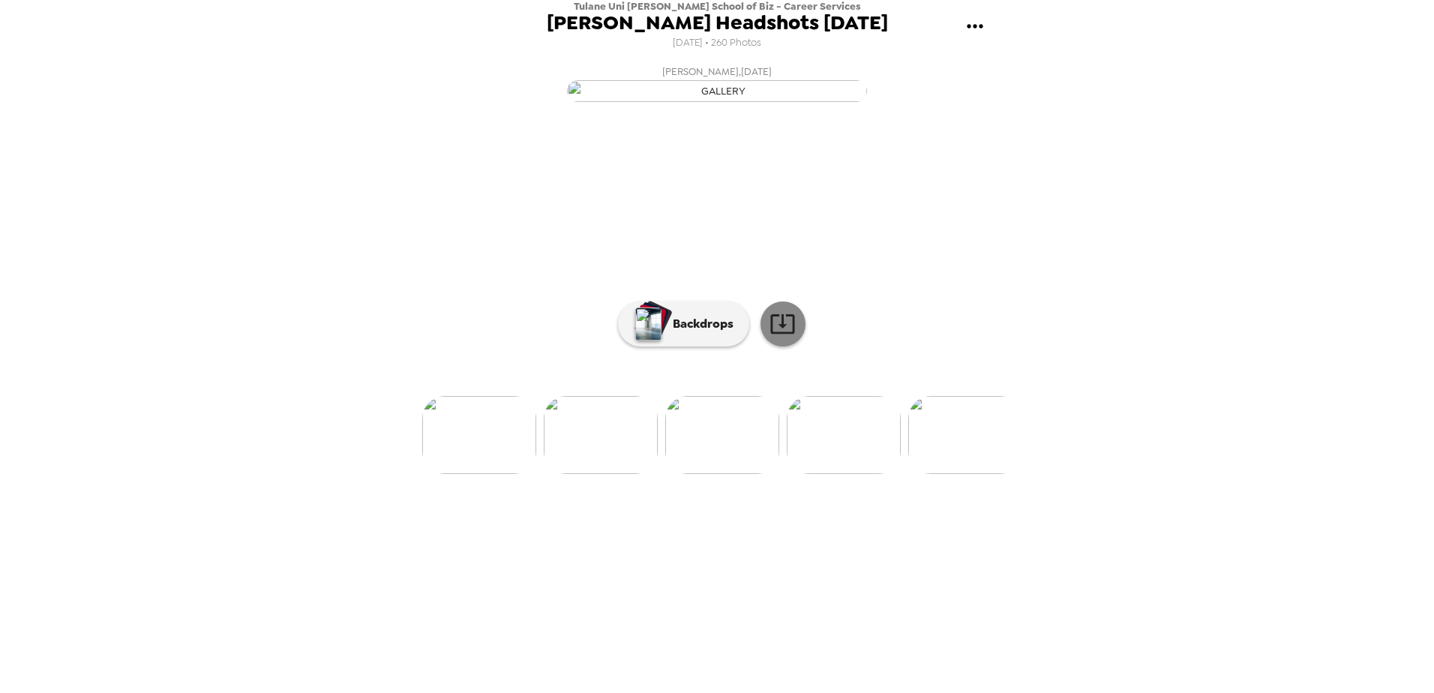
click at [781, 337] on icon at bounding box center [783, 324] width 26 height 26
click at [868, 474] on img at bounding box center [844, 435] width 114 height 78
click at [658, 474] on img at bounding box center [617, 435] width 114 height 78
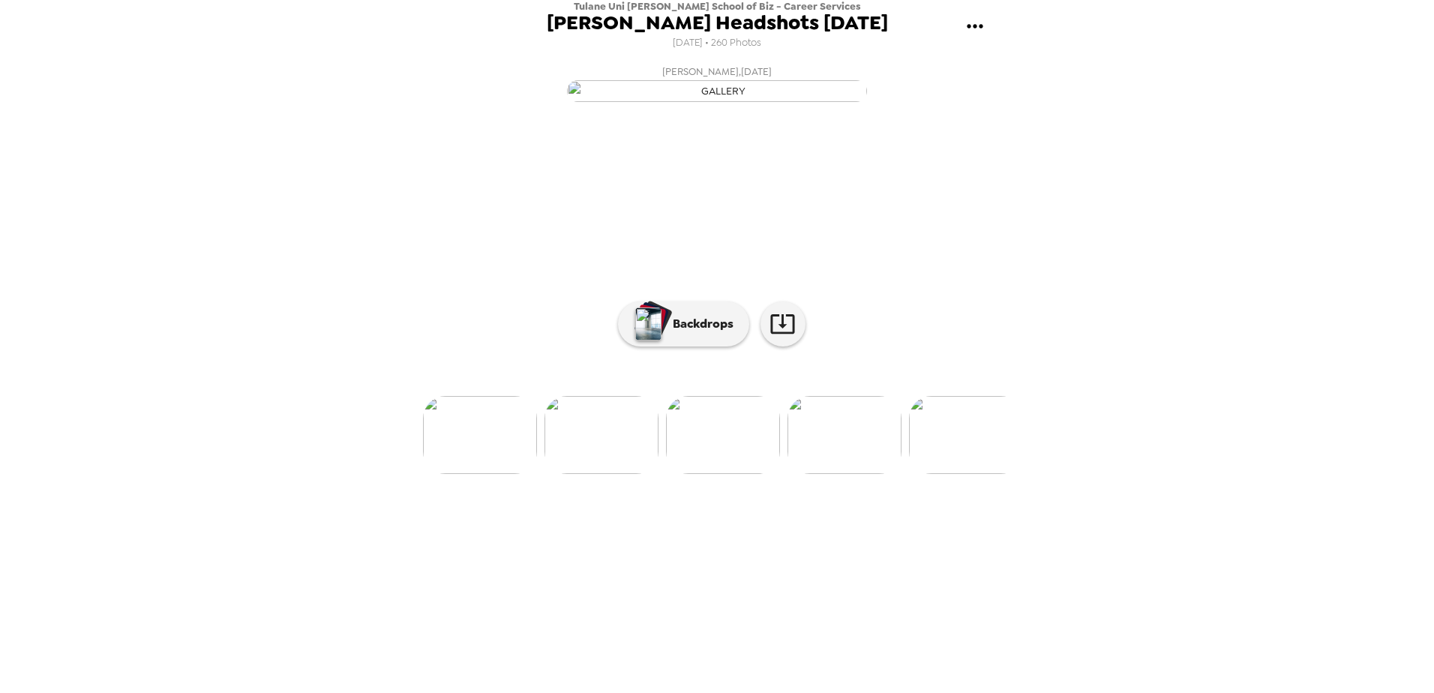
click at [797, 474] on img at bounding box center [845, 435] width 114 height 78
click at [1092, 537] on div "Tulane Uni [PERSON_NAME] School of Biz - Career Services [PERSON_NAME] Headshot…" at bounding box center [717, 346] width 1434 height 693
click at [580, 474] on img at bounding box center [602, 435] width 114 height 78
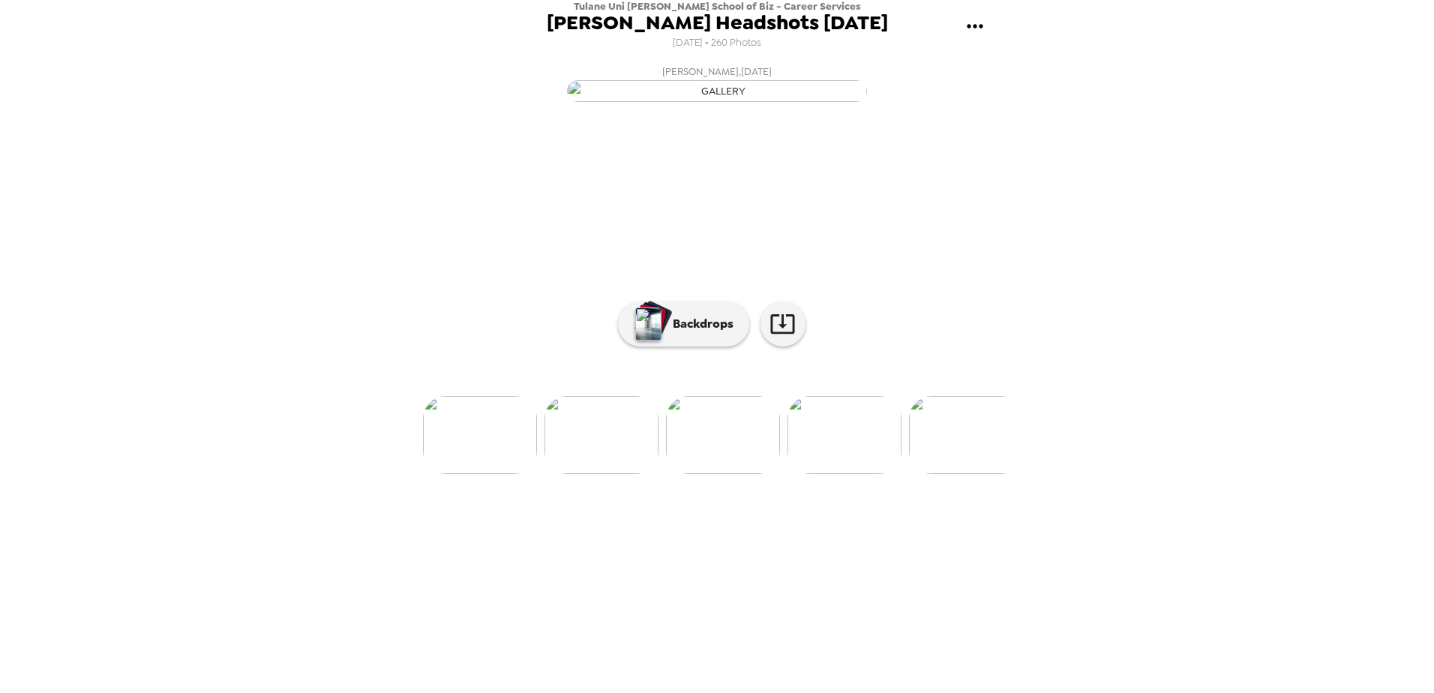
click at [830, 474] on img at bounding box center [845, 435] width 114 height 78
click at [784, 337] on icon at bounding box center [783, 324] width 26 height 26
click at [636, 474] on img at bounding box center [602, 435] width 114 height 78
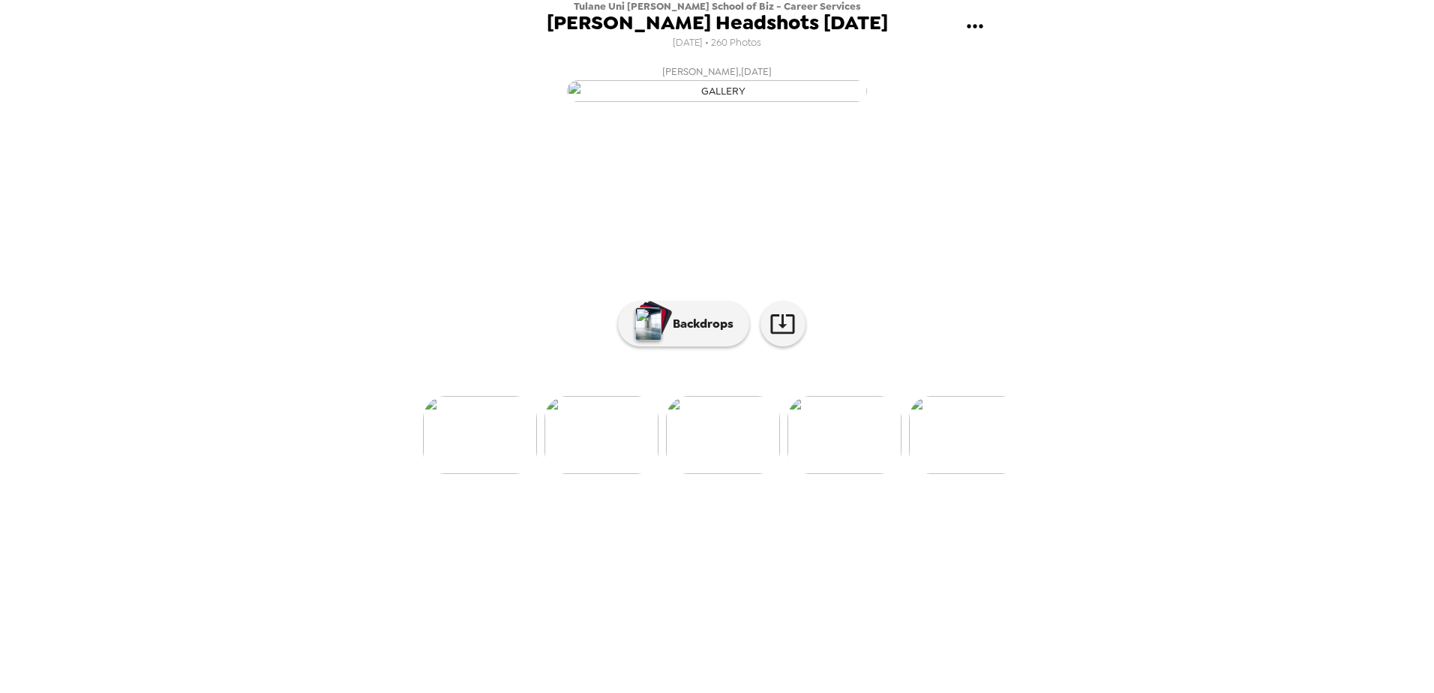
click at [731, 474] on img at bounding box center [723, 435] width 114 height 78
click at [950, 474] on img at bounding box center [966, 435] width 114 height 78
click at [782, 347] on link at bounding box center [783, 324] width 45 height 45
drag, startPoint x: 1003, startPoint y: 404, endPoint x: 998, endPoint y: 412, distance: 9.2
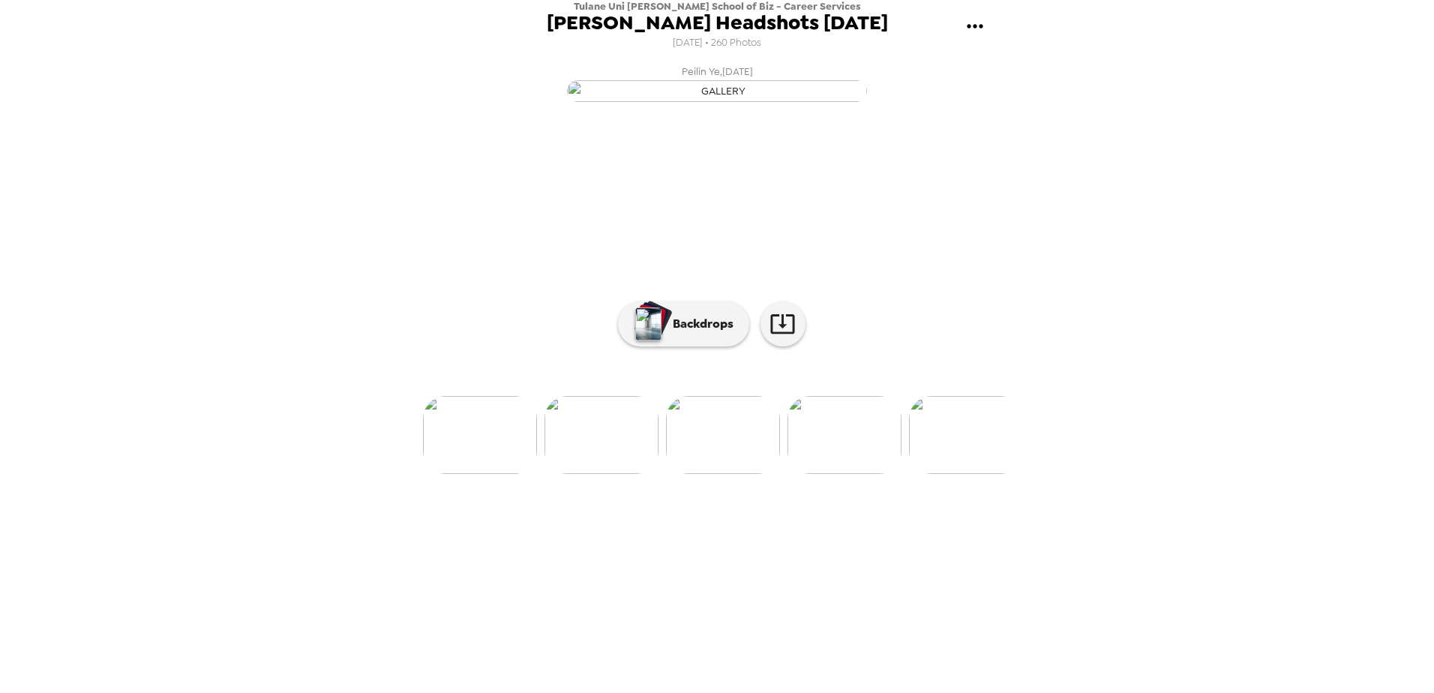
click at [1003, 107] on button "Peilin Ye , [DATE]" at bounding box center [717, 83] width 600 height 48
click at [854, 474] on img at bounding box center [831, 435] width 114 height 78
click at [791, 337] on icon at bounding box center [783, 324] width 26 height 26
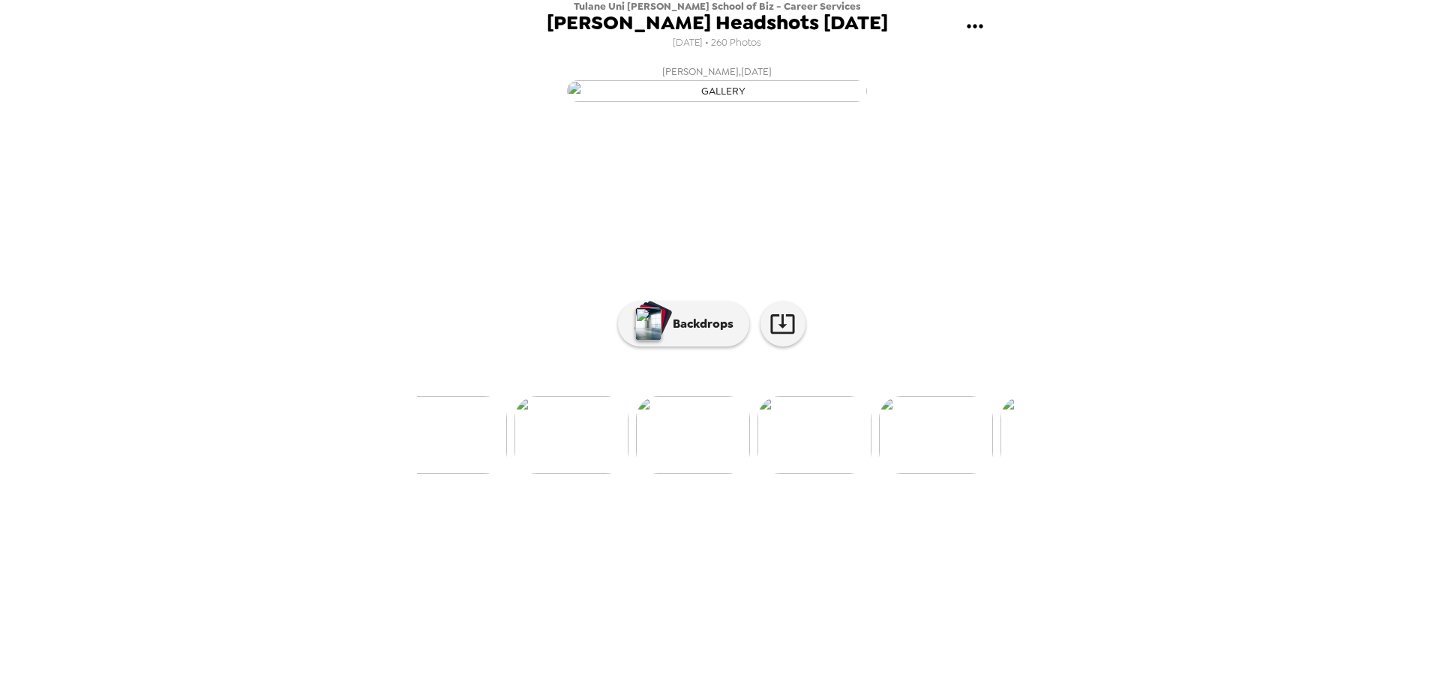
scroll to position [0, 25670]
click at [927, 474] on img at bounding box center [929, 435] width 114 height 78
click at [675, 474] on img at bounding box center [695, 435] width 114 height 78
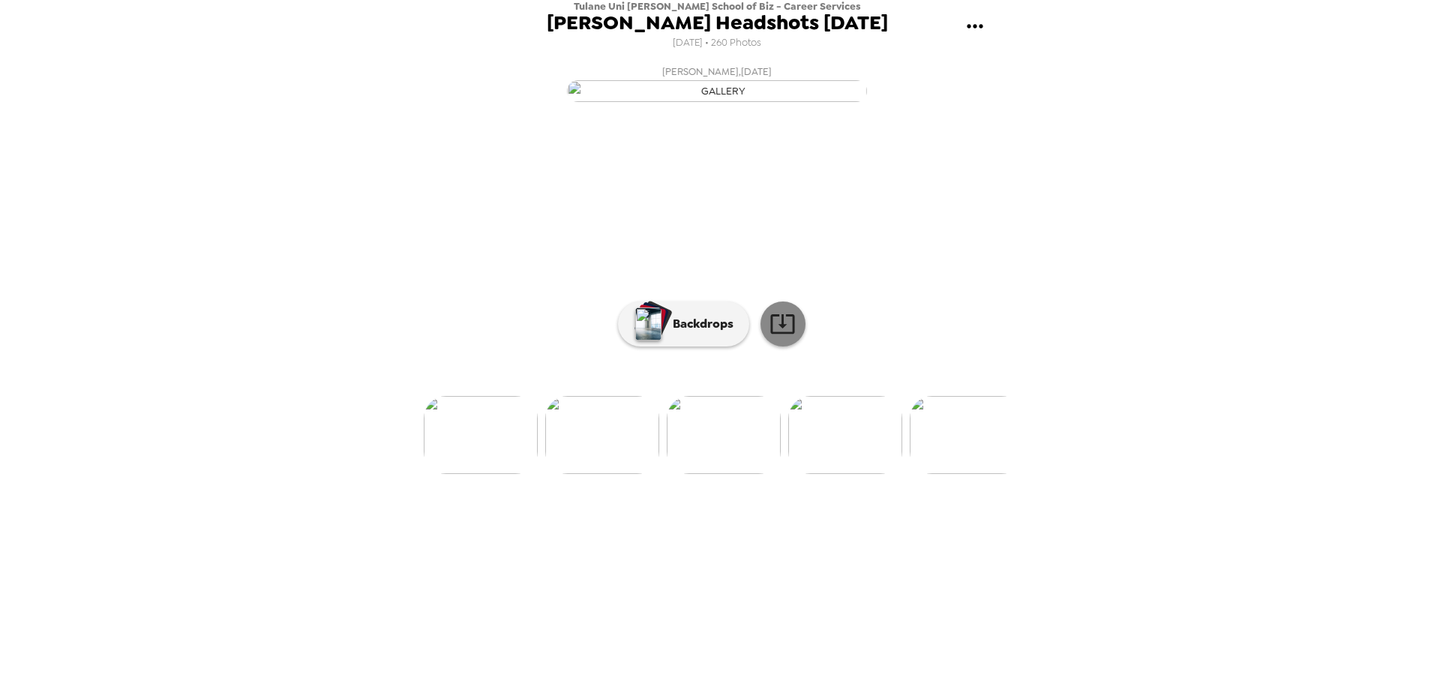
click at [779, 337] on icon at bounding box center [783, 324] width 26 height 26
click at [947, 474] on img at bounding box center [967, 435] width 114 height 78
click at [749, 474] on img at bounding box center [740, 435] width 114 height 78
click at [749, 474] on img at bounding box center [724, 435] width 114 height 78
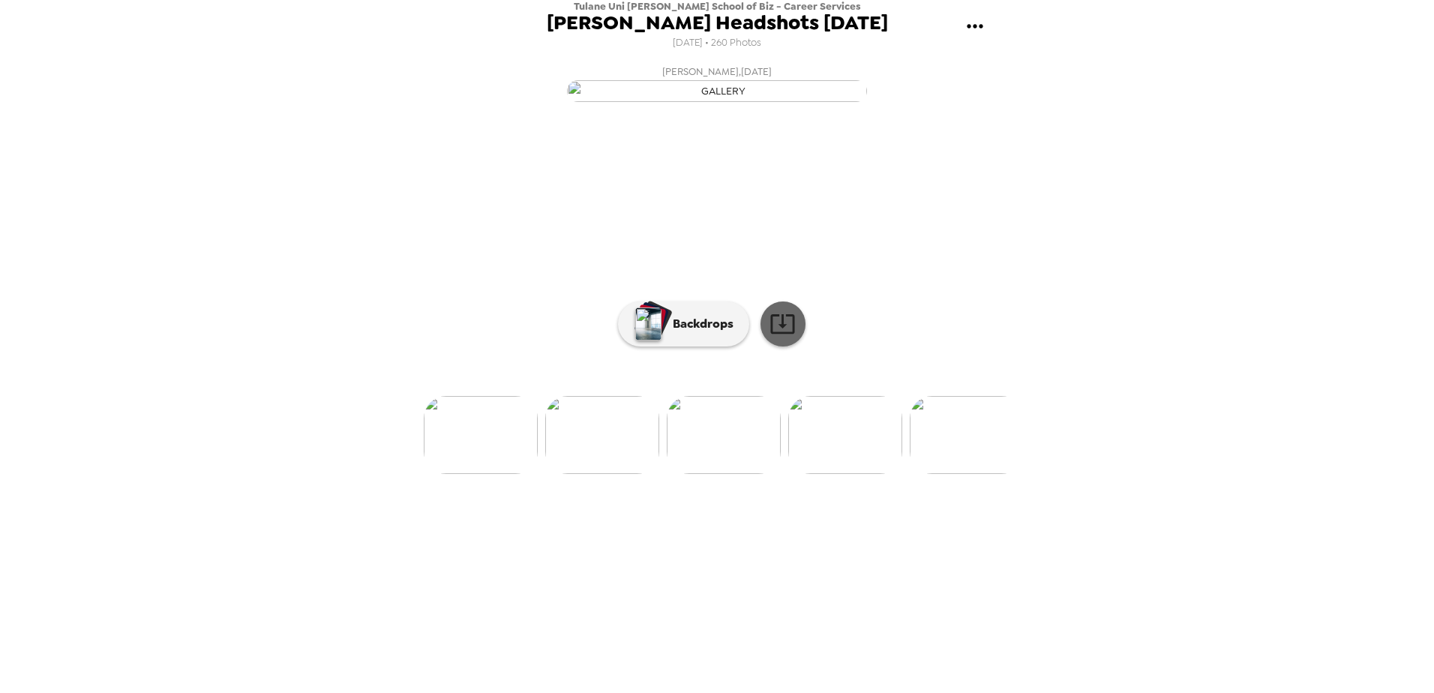
click at [782, 337] on icon at bounding box center [783, 324] width 26 height 26
click at [878, 474] on img at bounding box center [845, 435] width 114 height 78
click at [662, 474] on img at bounding box center [638, 435] width 114 height 78
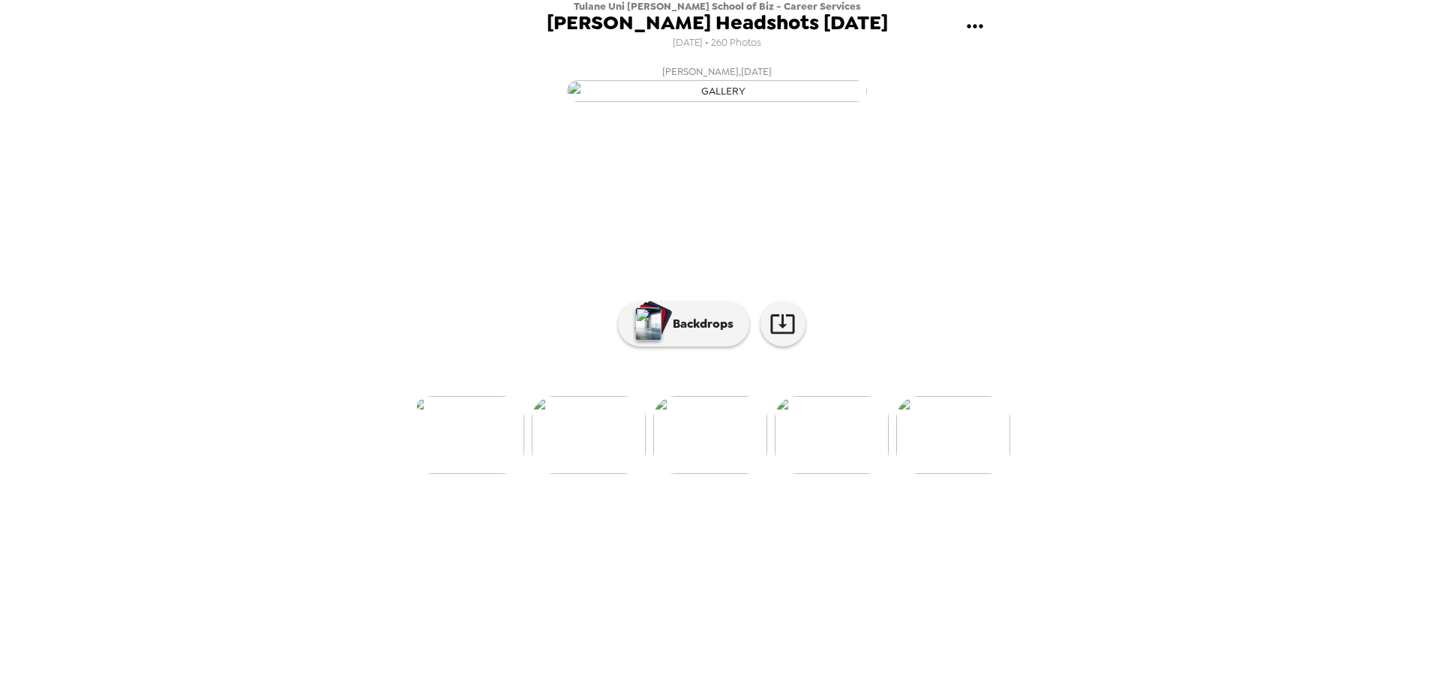
click at [968, 474] on img at bounding box center [953, 435] width 114 height 78
click at [1296, 480] on div "Tulane Uni [PERSON_NAME] School of Biz - Career Services [PERSON_NAME] Headshot…" at bounding box center [717, 346] width 1434 height 693
